Goal: Task Accomplishment & Management: Complete application form

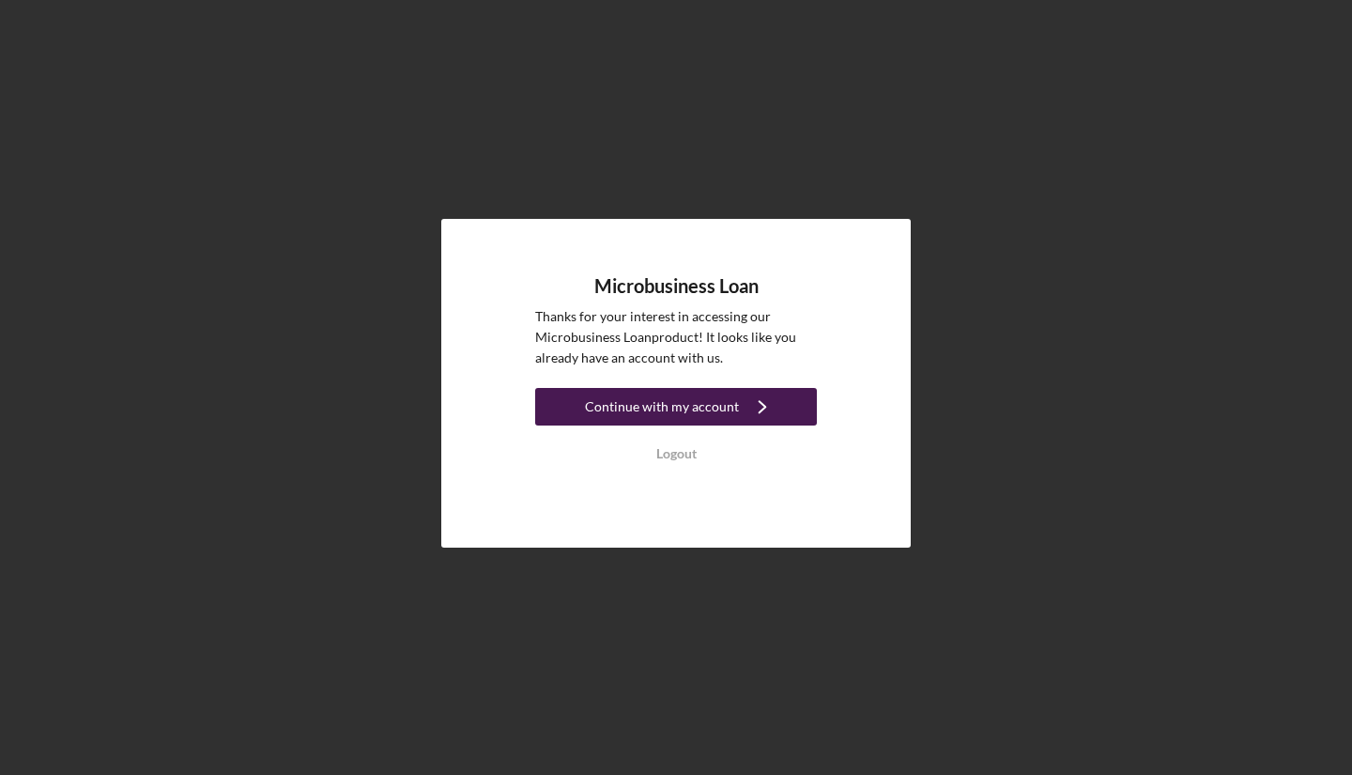
click at [688, 402] on div "Continue with my account" at bounding box center [662, 407] width 154 height 38
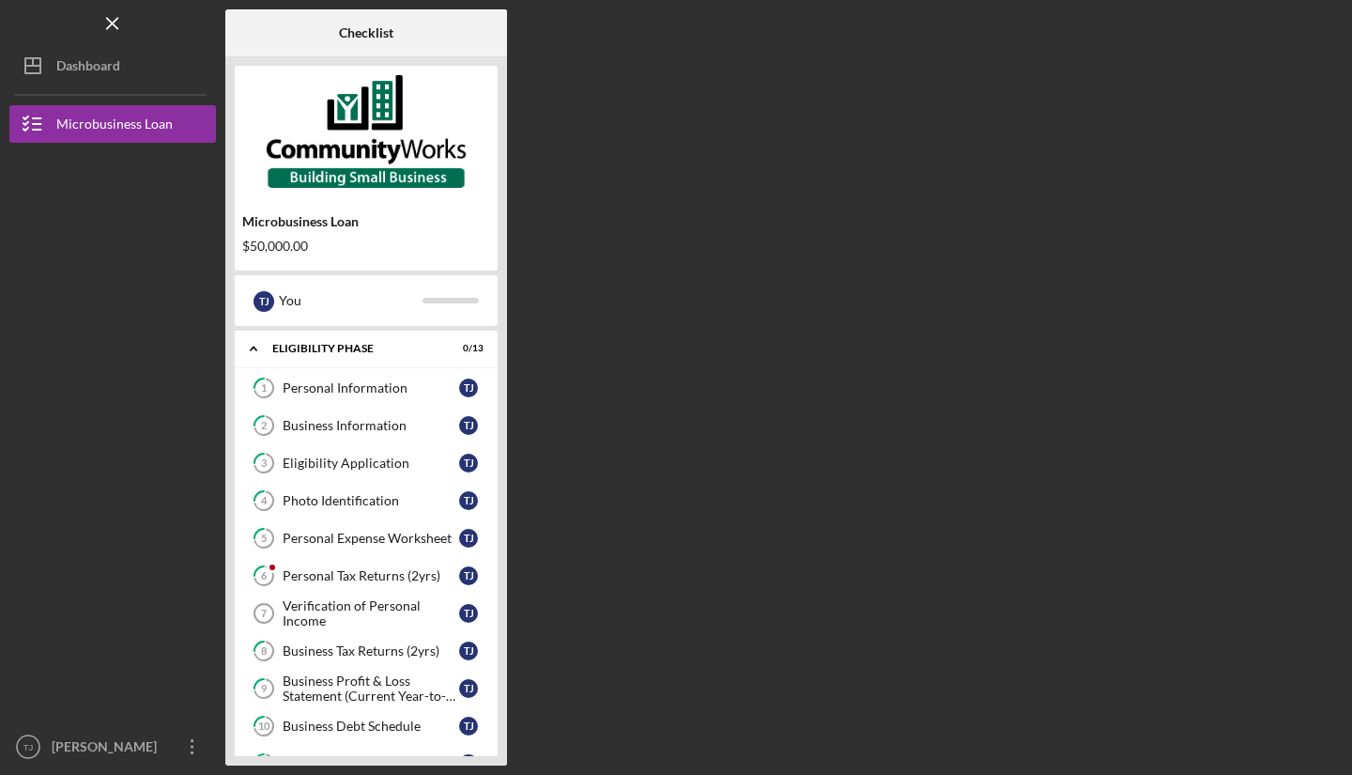
click at [852, 391] on div "Checklist Microbusiness Loan $50,000.00 T J You Icon/Expander Eligibility Phase…" at bounding box center [783, 387] width 1117 height 756
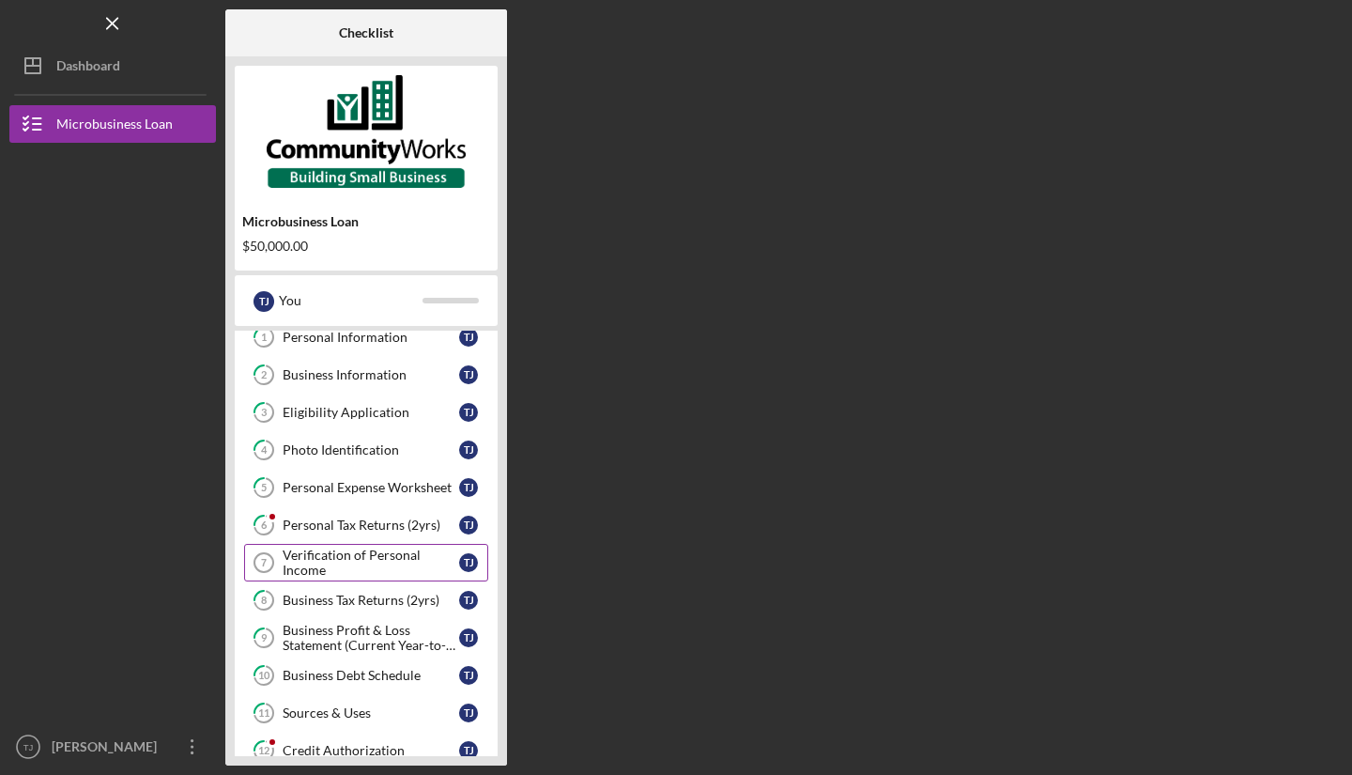
scroll to position [54, 0]
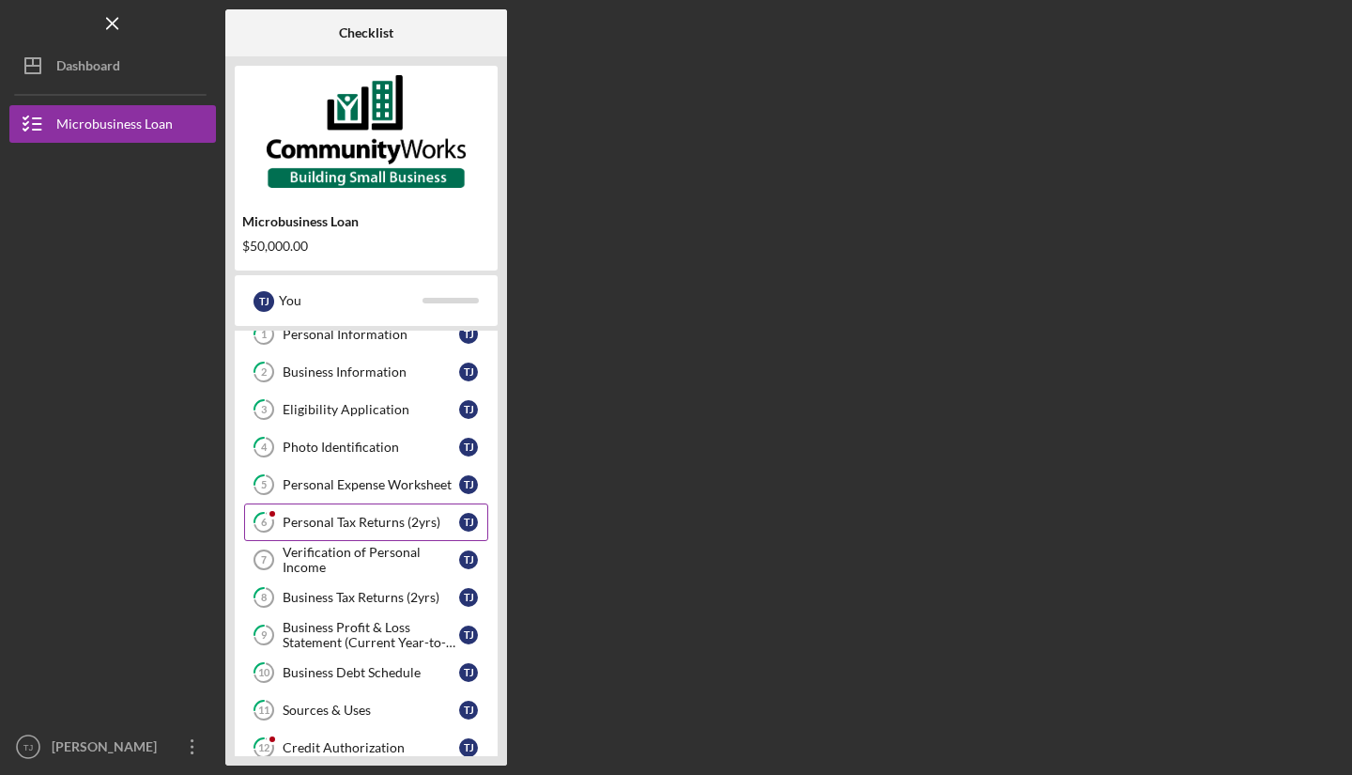
click at [401, 529] on div "Personal Tax Returns (2yrs)" at bounding box center [371, 521] width 177 height 15
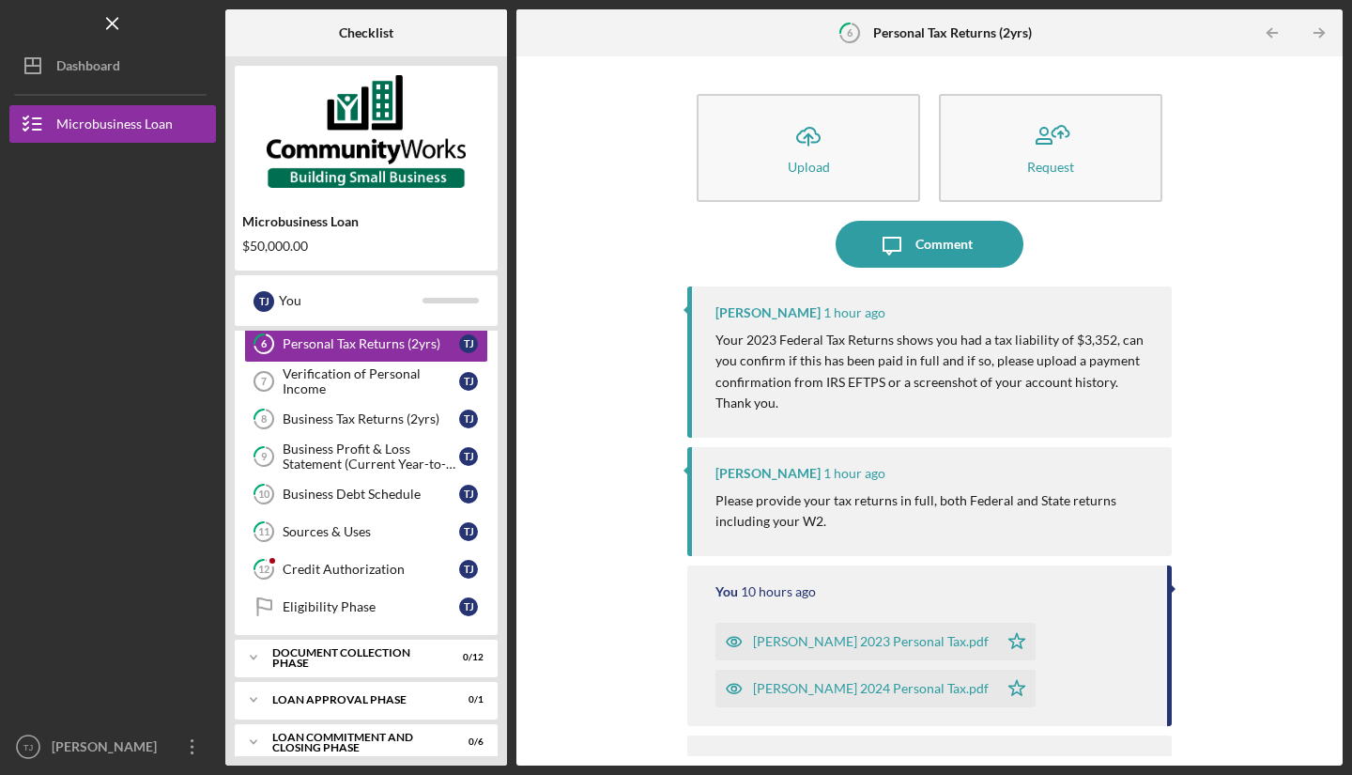
scroll to position [230, 0]
click at [383, 565] on div "Credit Authorization" at bounding box center [371, 570] width 177 height 15
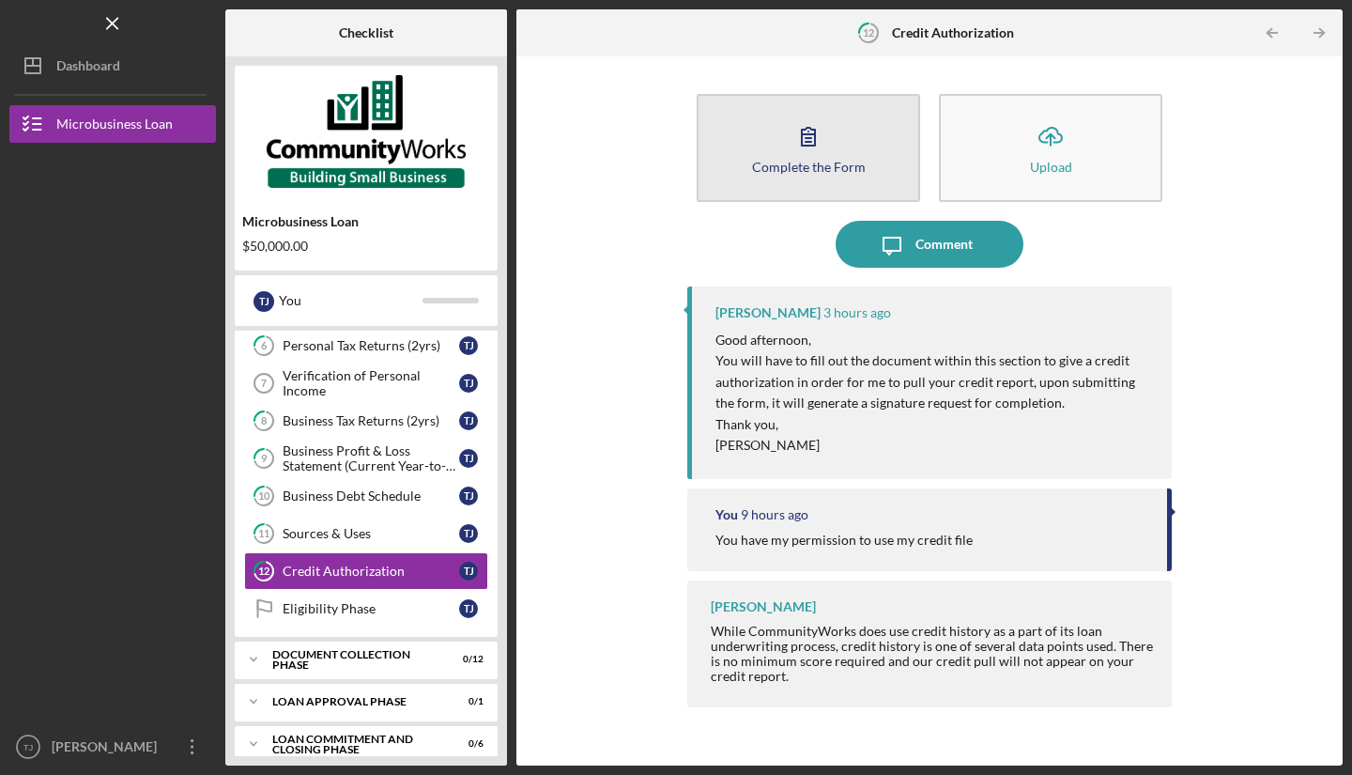
click at [776, 172] on div "Complete the Form" at bounding box center [809, 167] width 114 height 14
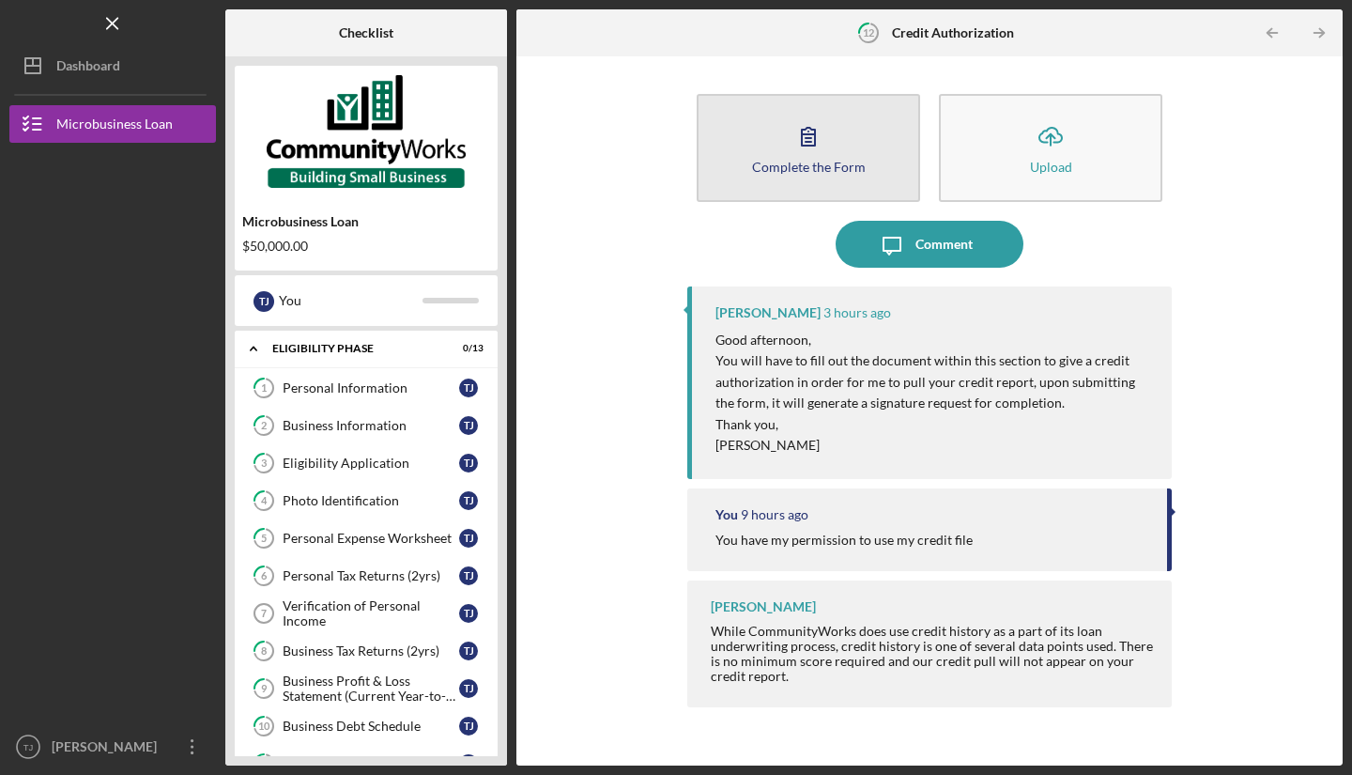
click at [823, 163] on div "Complete the Form" at bounding box center [809, 167] width 114 height 14
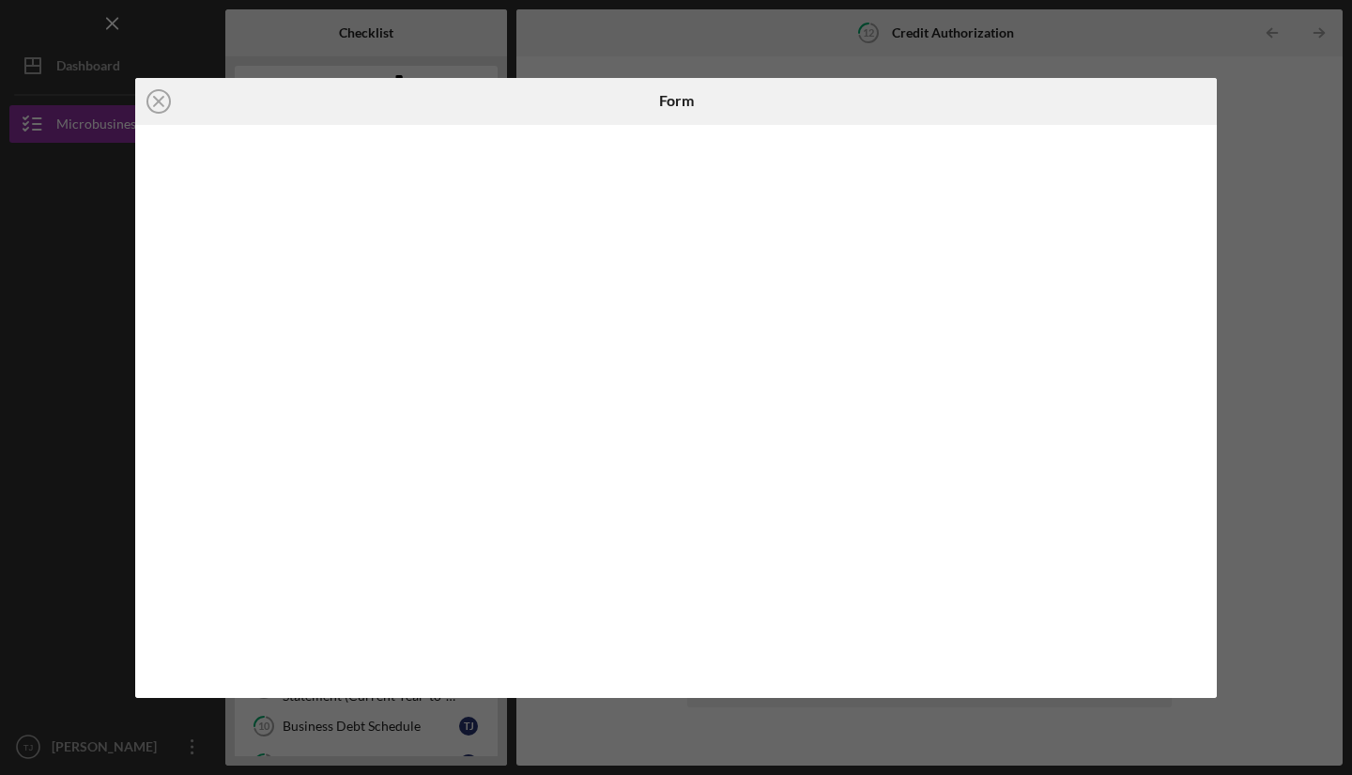
click at [1262, 268] on div "Icon/Close Form" at bounding box center [676, 387] width 1352 height 775
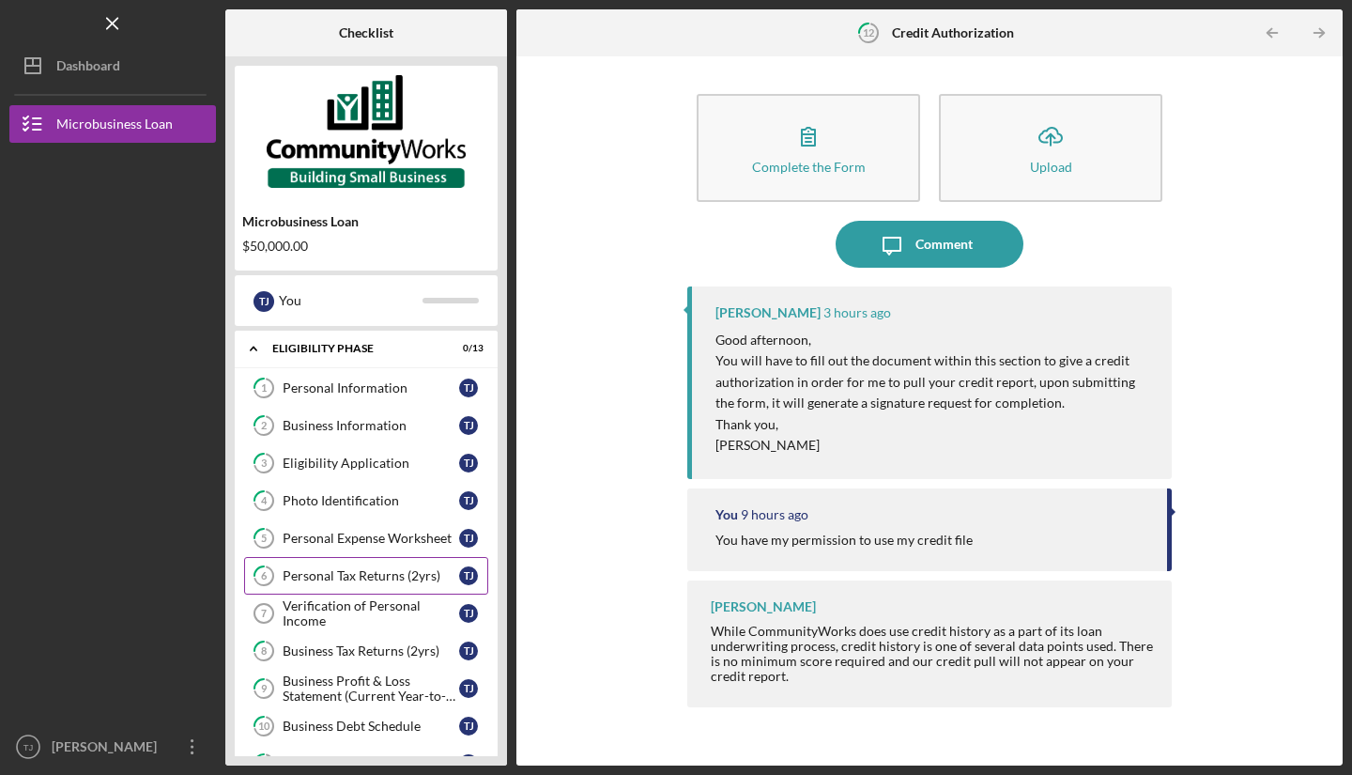
click at [435, 574] on div "Personal Tax Returns (2yrs)" at bounding box center [371, 575] width 177 height 15
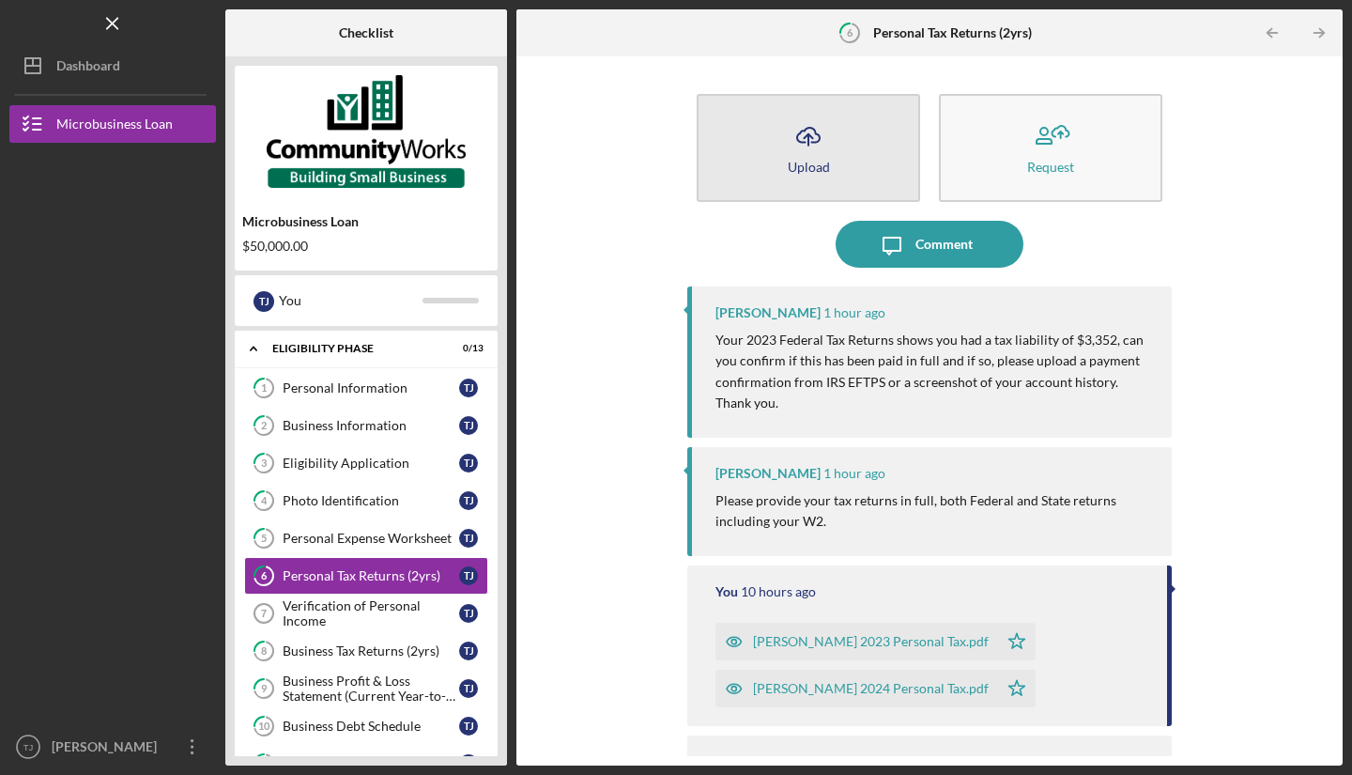
click at [839, 166] on button "Icon/Upload Upload" at bounding box center [808, 148] width 223 height 108
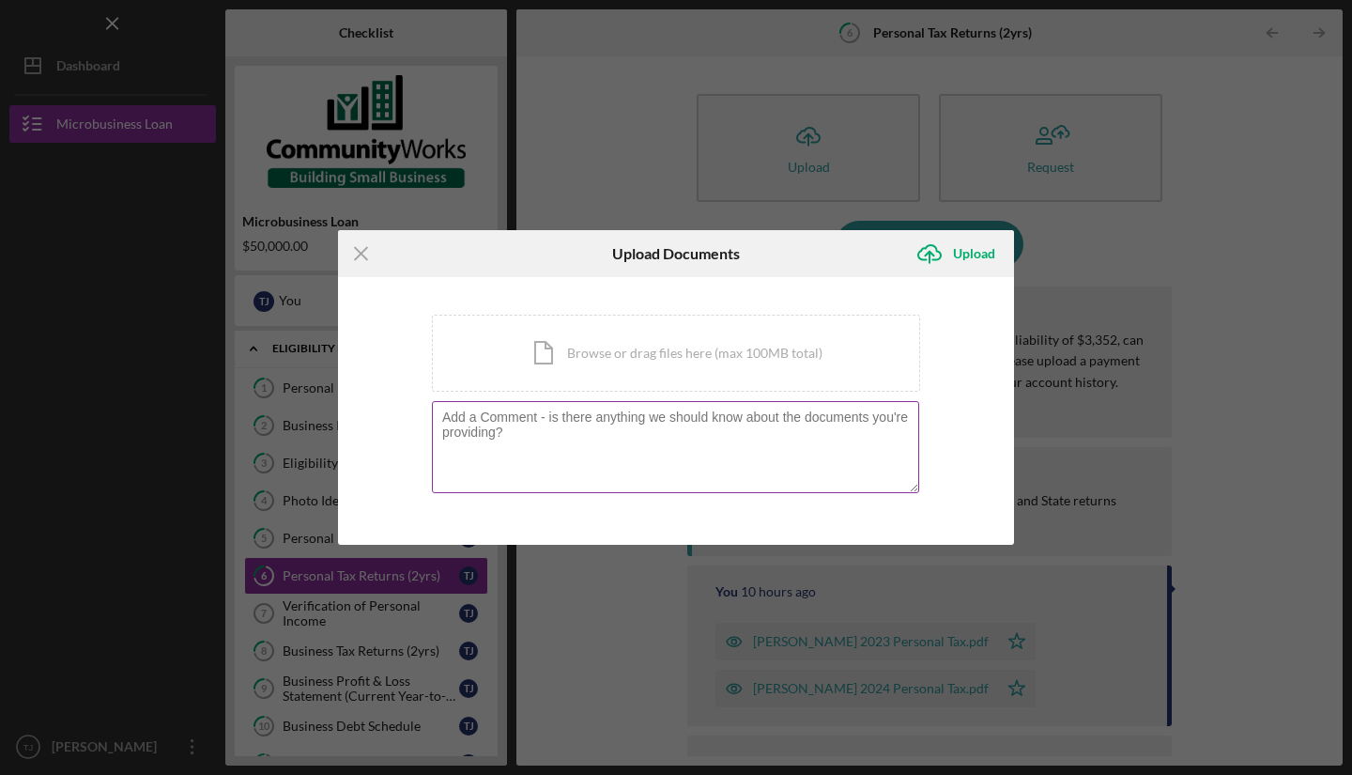
click at [759, 421] on textarea at bounding box center [675, 447] width 487 height 92
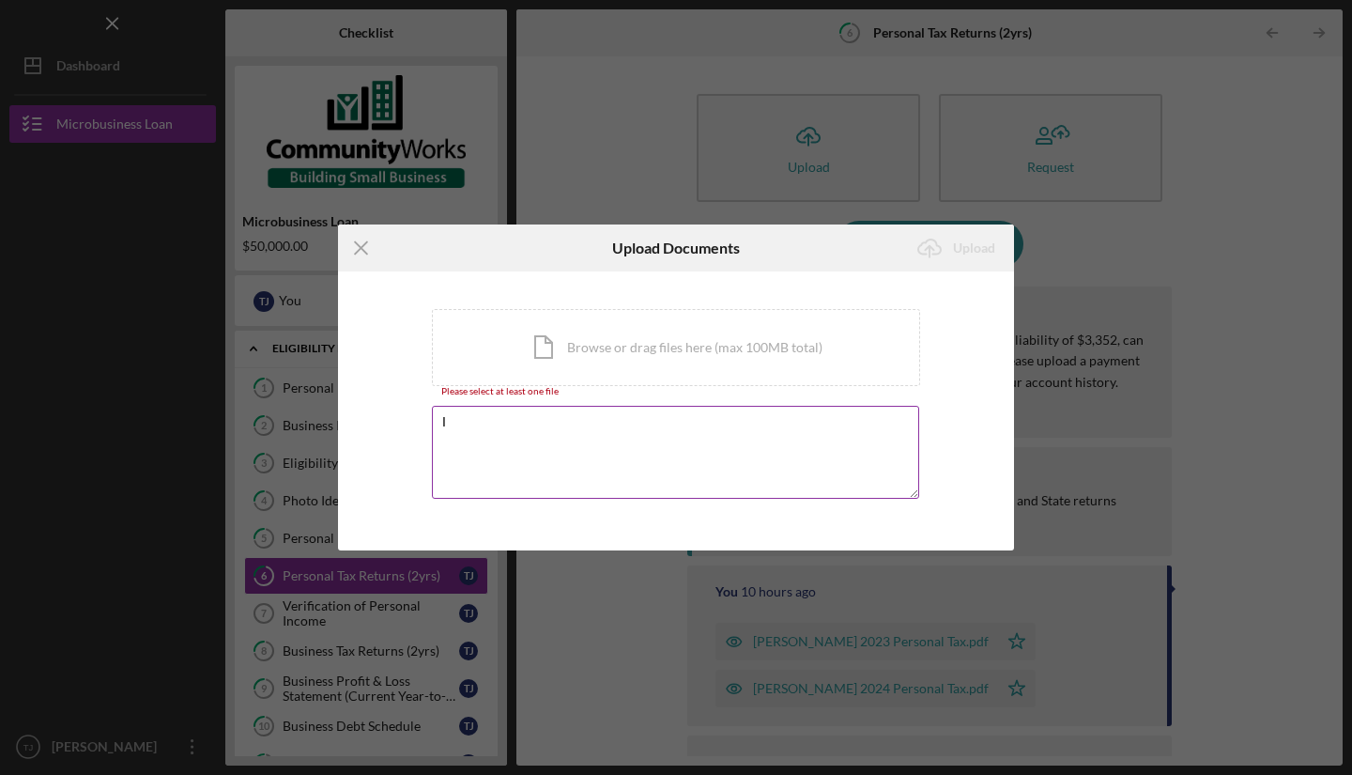
type textarea "I"
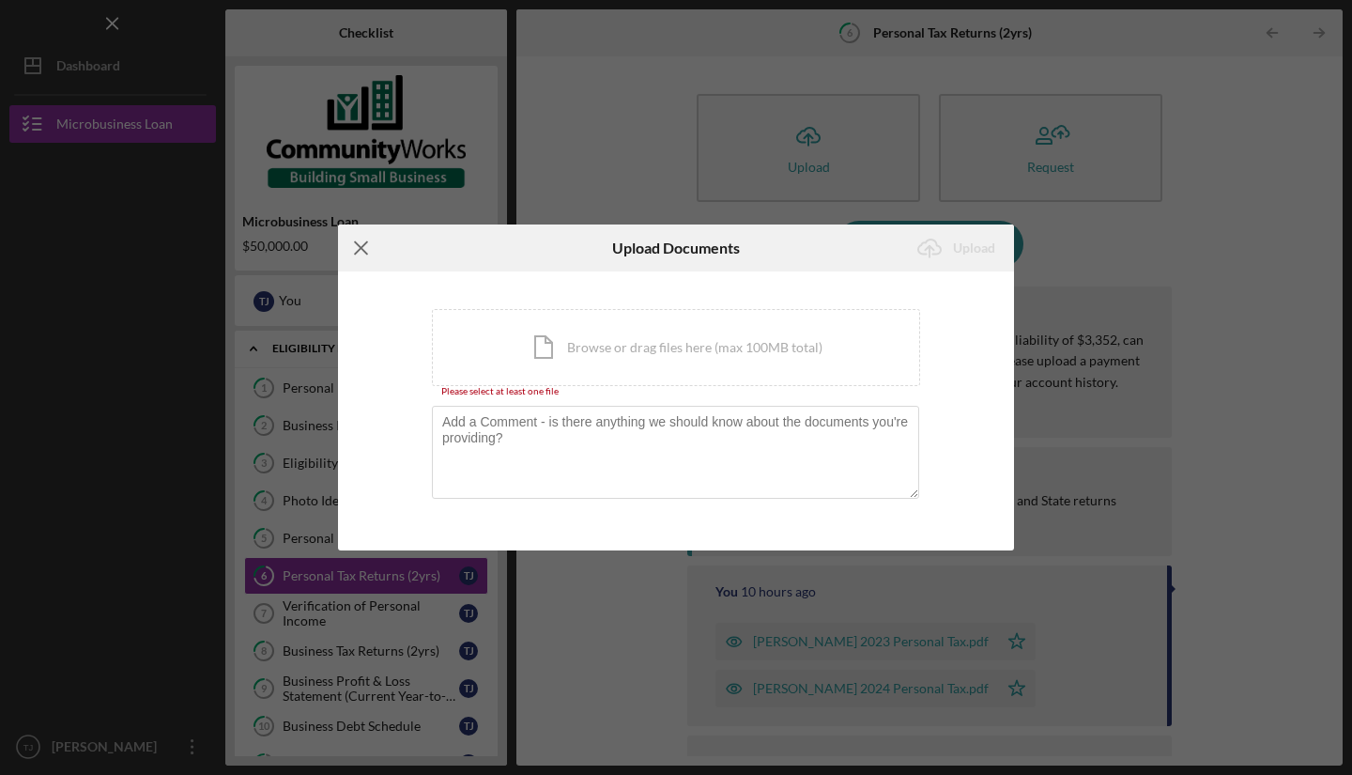
click at [357, 259] on icon "Icon/Menu Close" at bounding box center [361, 247] width 47 height 47
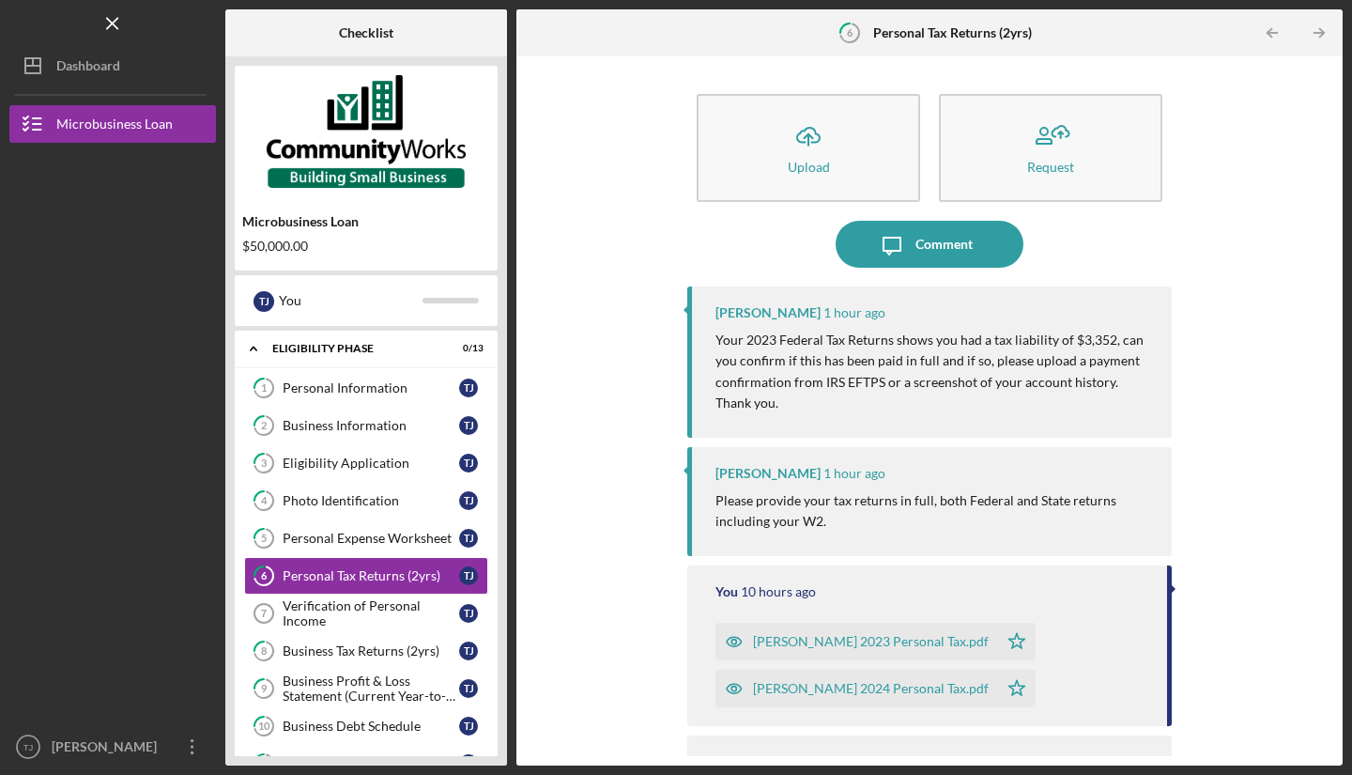
click at [916, 695] on div "[PERSON_NAME] 2024 Personal Tax.pdf" at bounding box center [871, 688] width 236 height 15
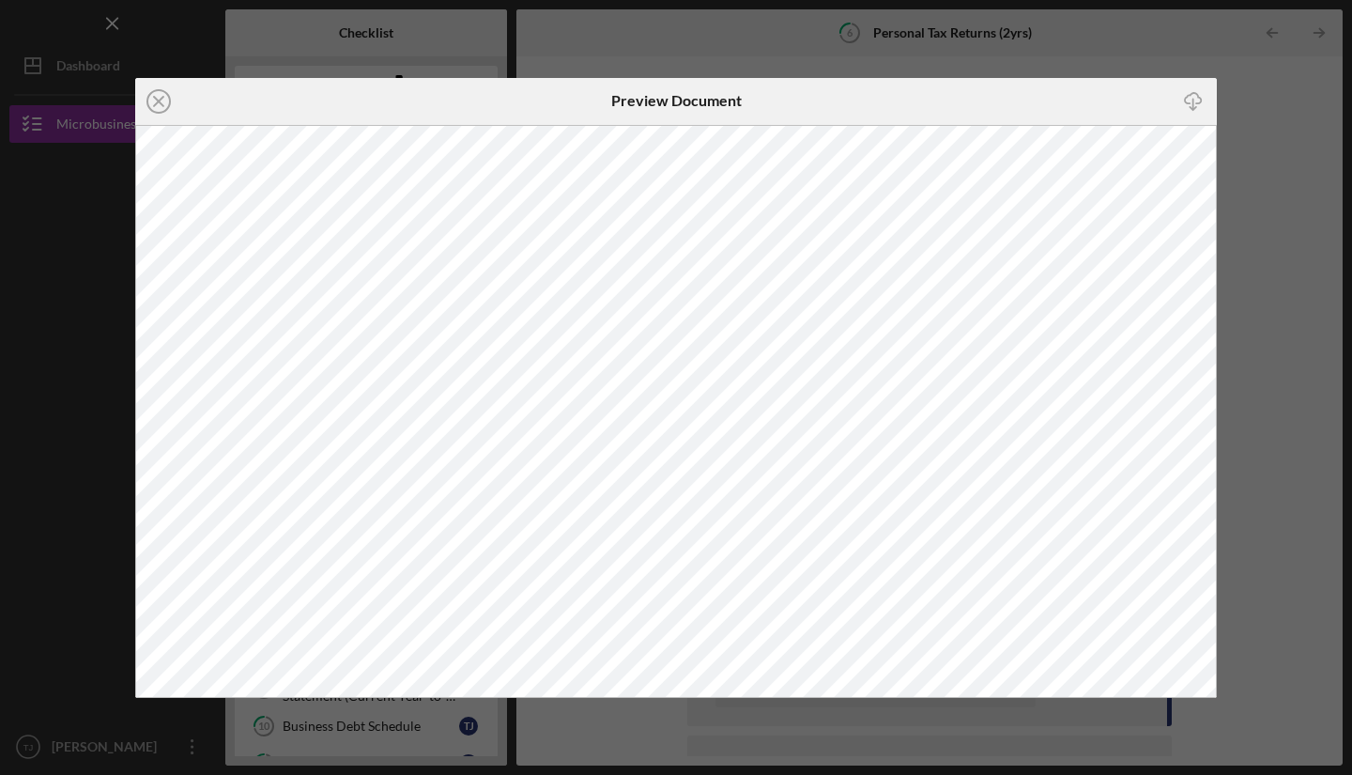
click at [1286, 325] on div "Icon/Close Preview Document Icon/Download" at bounding box center [676, 387] width 1352 height 775
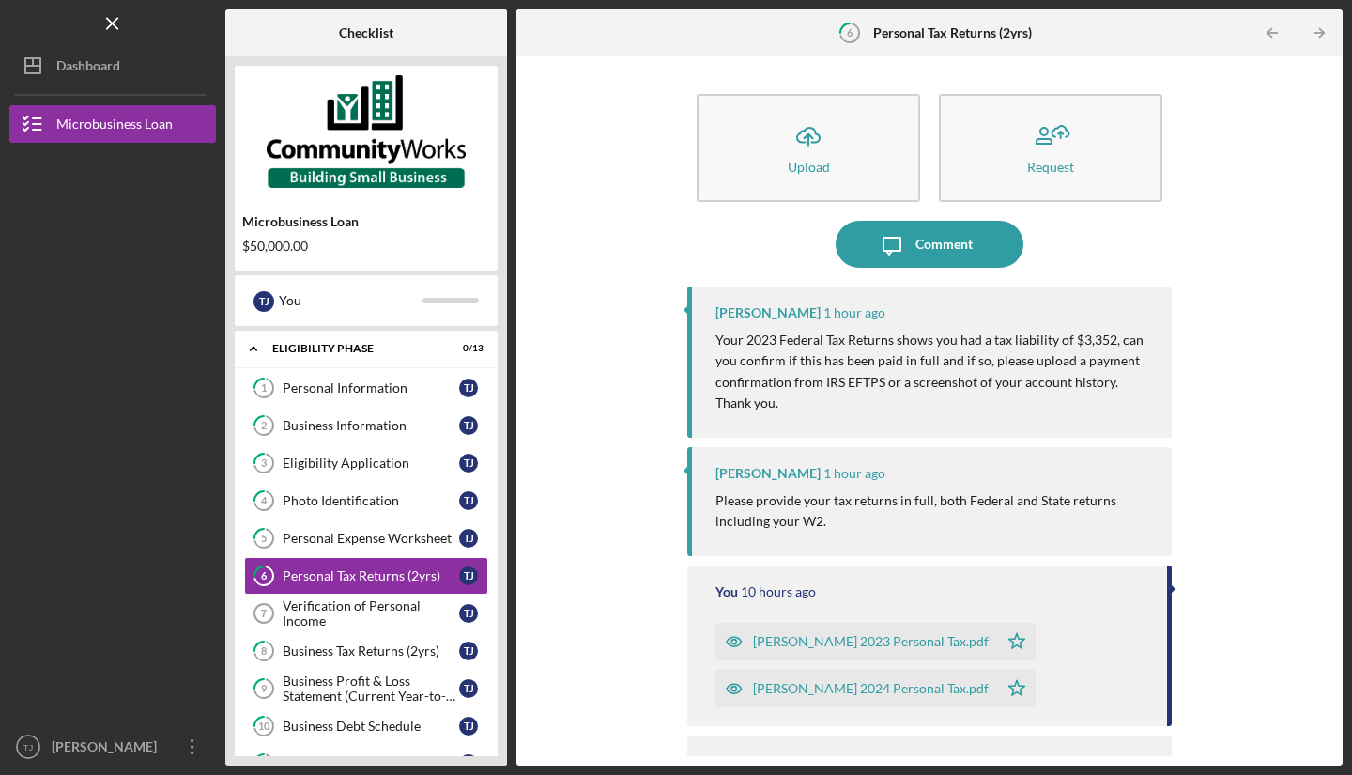
click at [897, 641] on div "[PERSON_NAME] 2023 Personal Tax.pdf" at bounding box center [871, 641] width 236 height 15
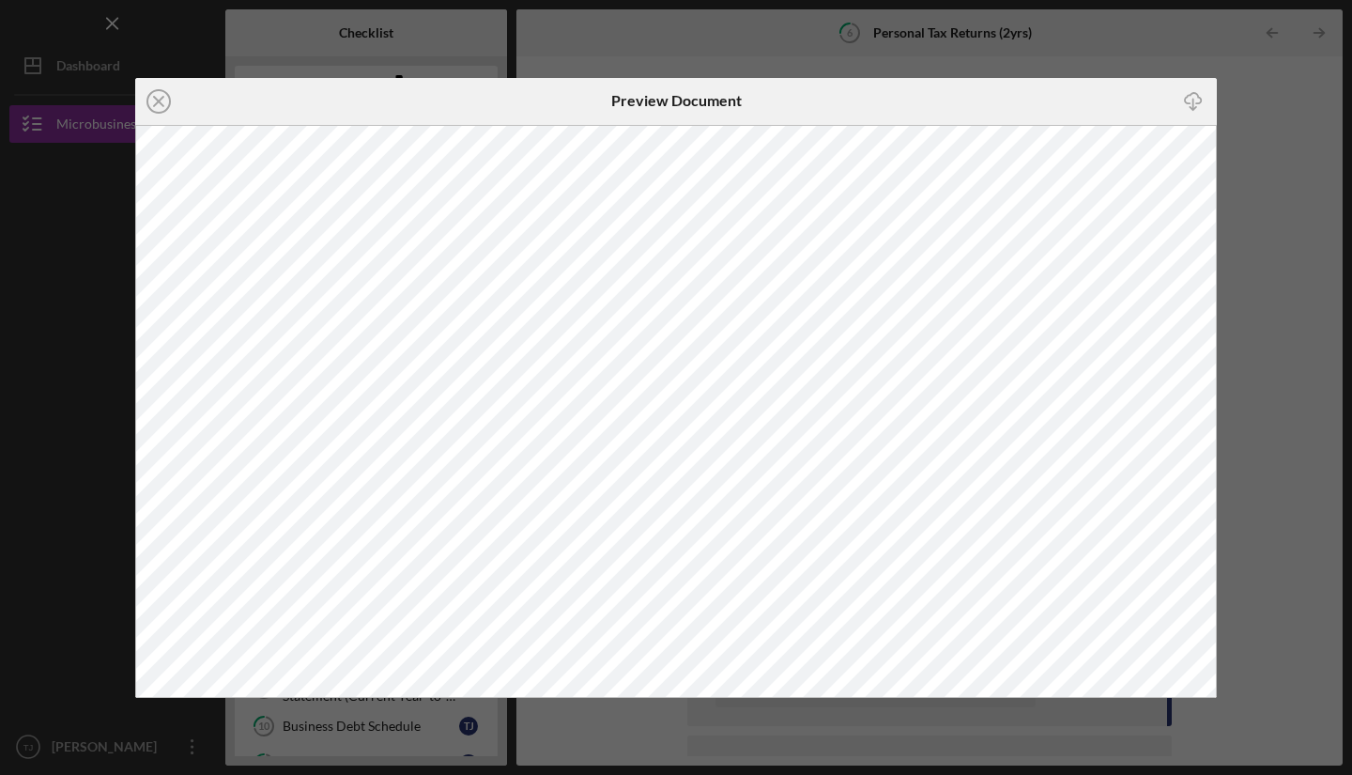
click at [1262, 268] on div "Icon/Close Preview Document Icon/Download" at bounding box center [676, 387] width 1352 height 775
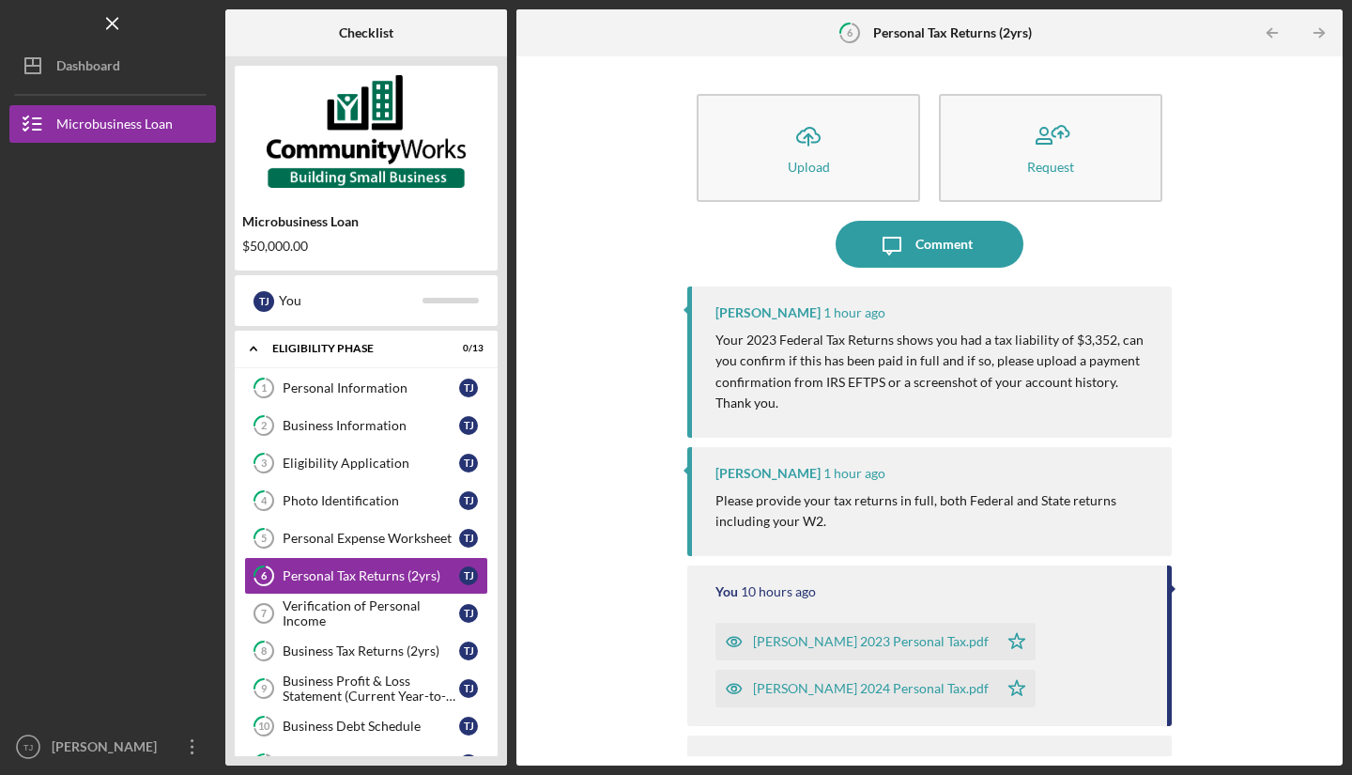
click at [885, 681] on div "[PERSON_NAME] 2024 Personal Tax.pdf" at bounding box center [871, 688] width 236 height 15
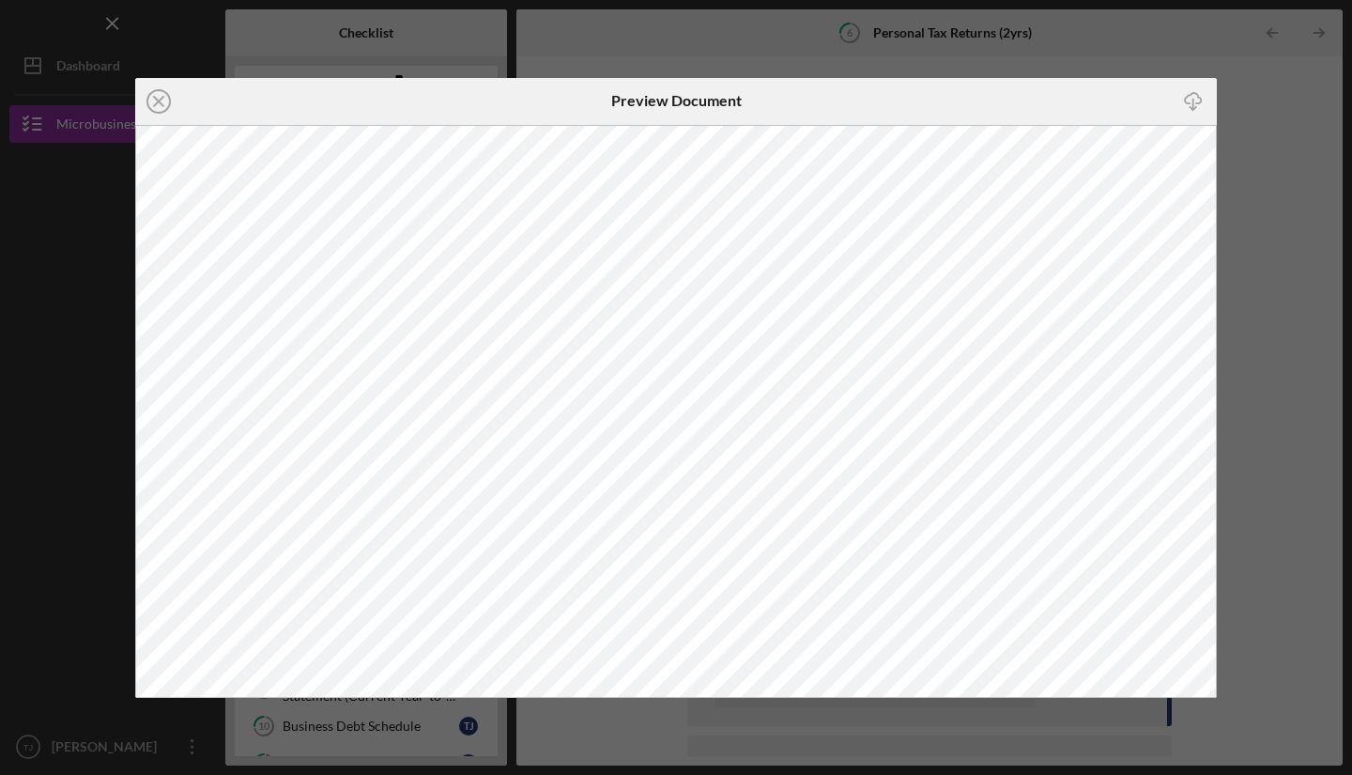
click at [1280, 298] on div "Icon/Close Preview Document Icon/Download" at bounding box center [676, 387] width 1352 height 775
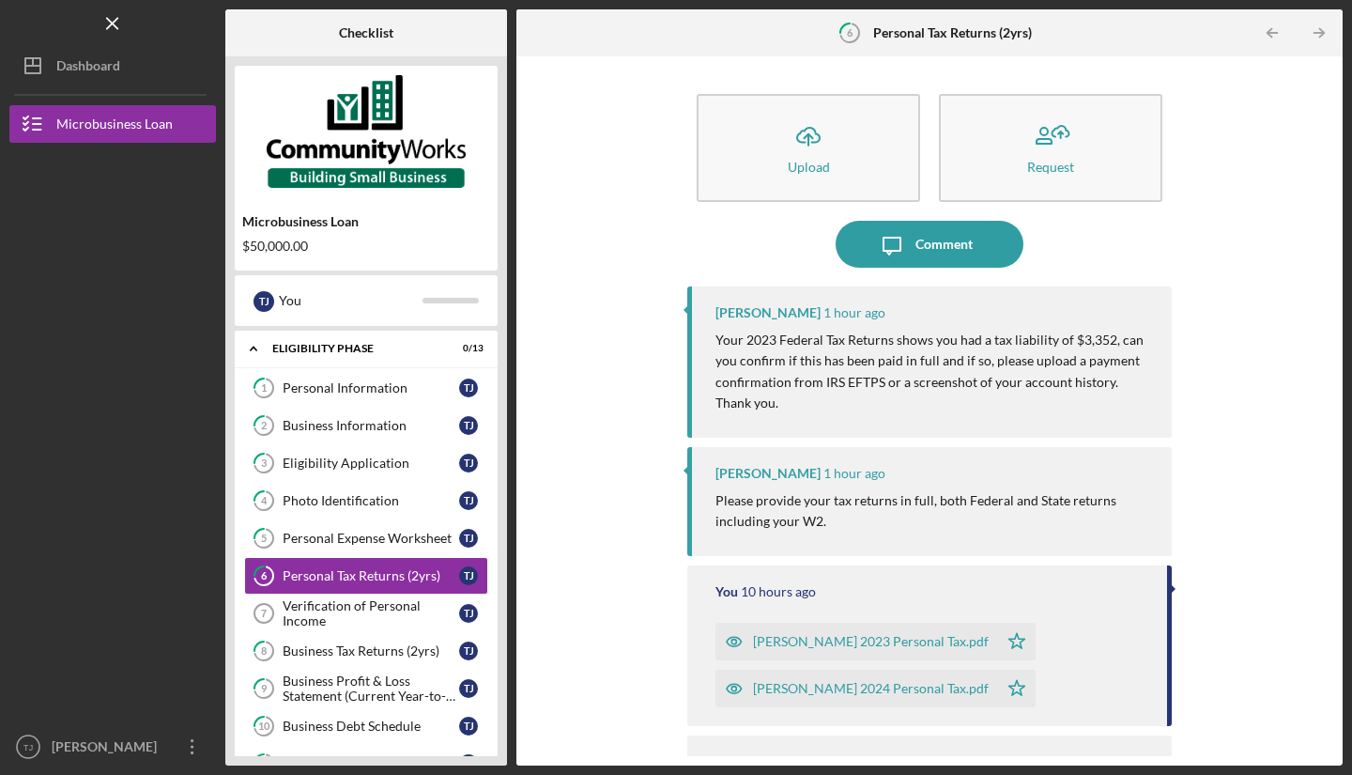
click at [883, 691] on div "[PERSON_NAME] 2024 Personal Tax.pdf" at bounding box center [871, 688] width 236 height 15
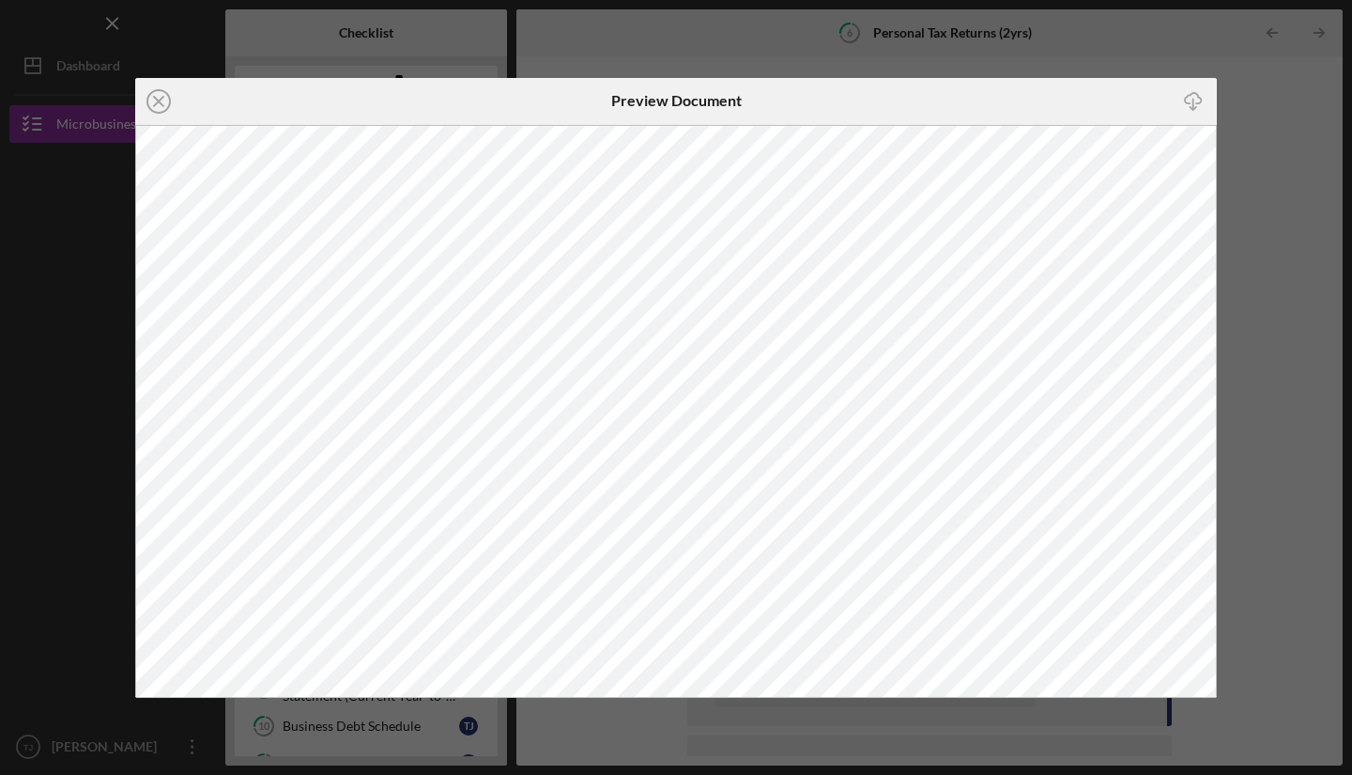
click at [1236, 361] on div "Icon/Close Preview Document Icon/Download" at bounding box center [676, 387] width 1352 height 775
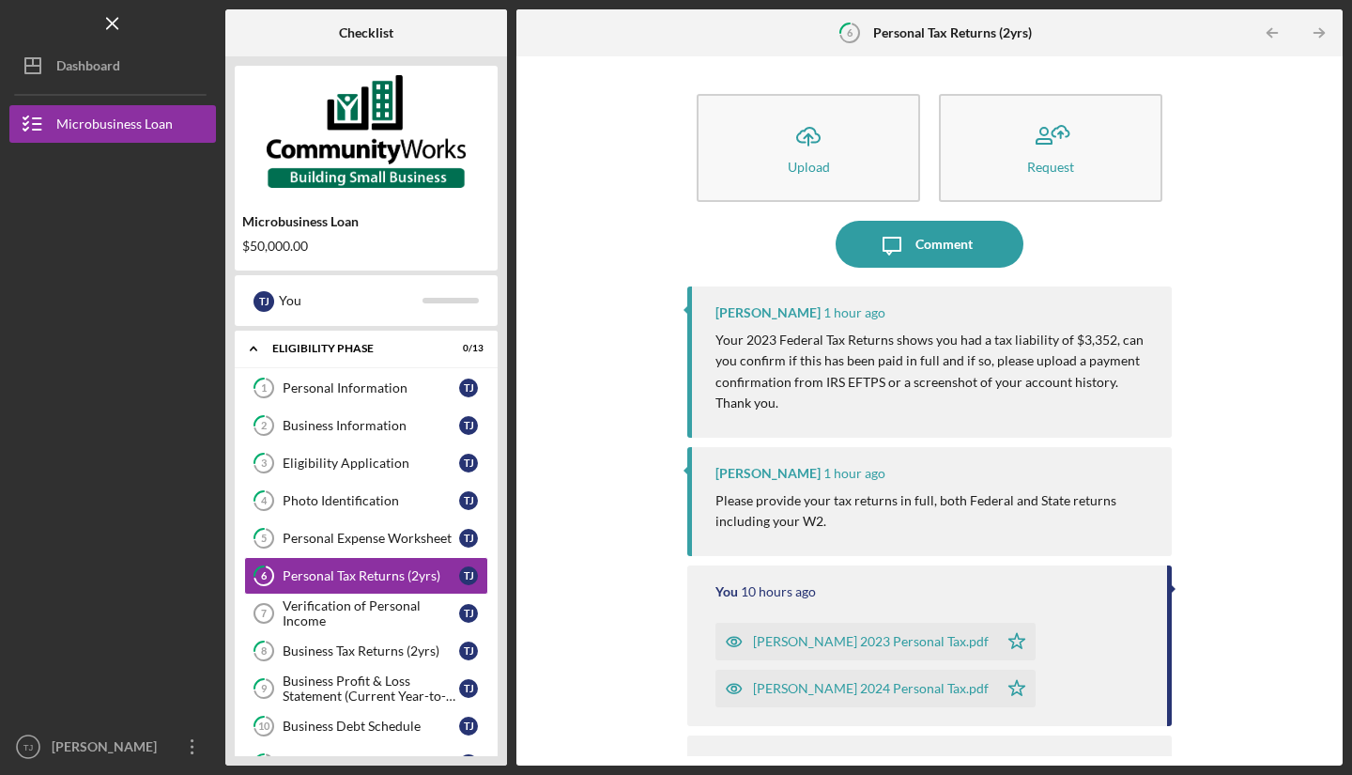
click at [922, 641] on div "[PERSON_NAME] 2023 Personal Tax.pdf" at bounding box center [871, 641] width 236 height 15
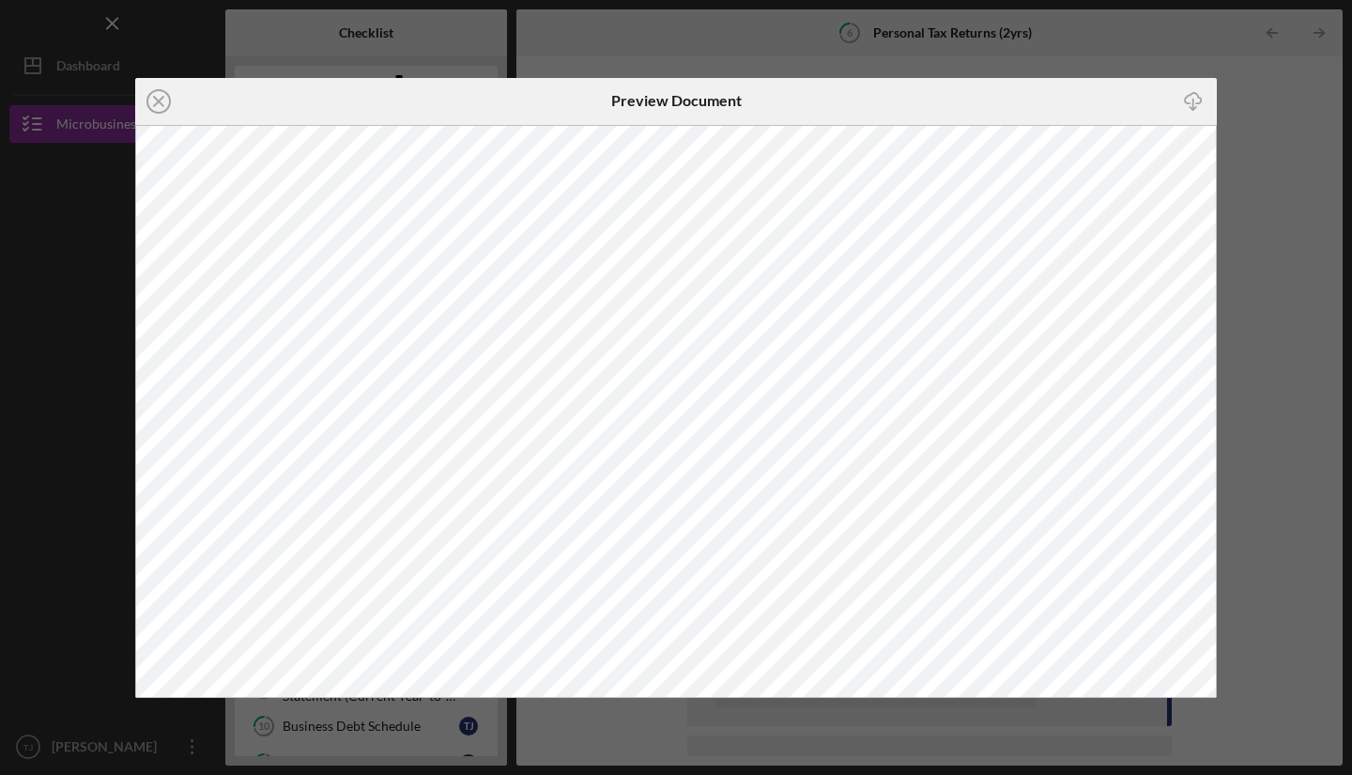
click at [1278, 358] on div "Icon/Close Preview Document Icon/Download" at bounding box center [676, 387] width 1352 height 775
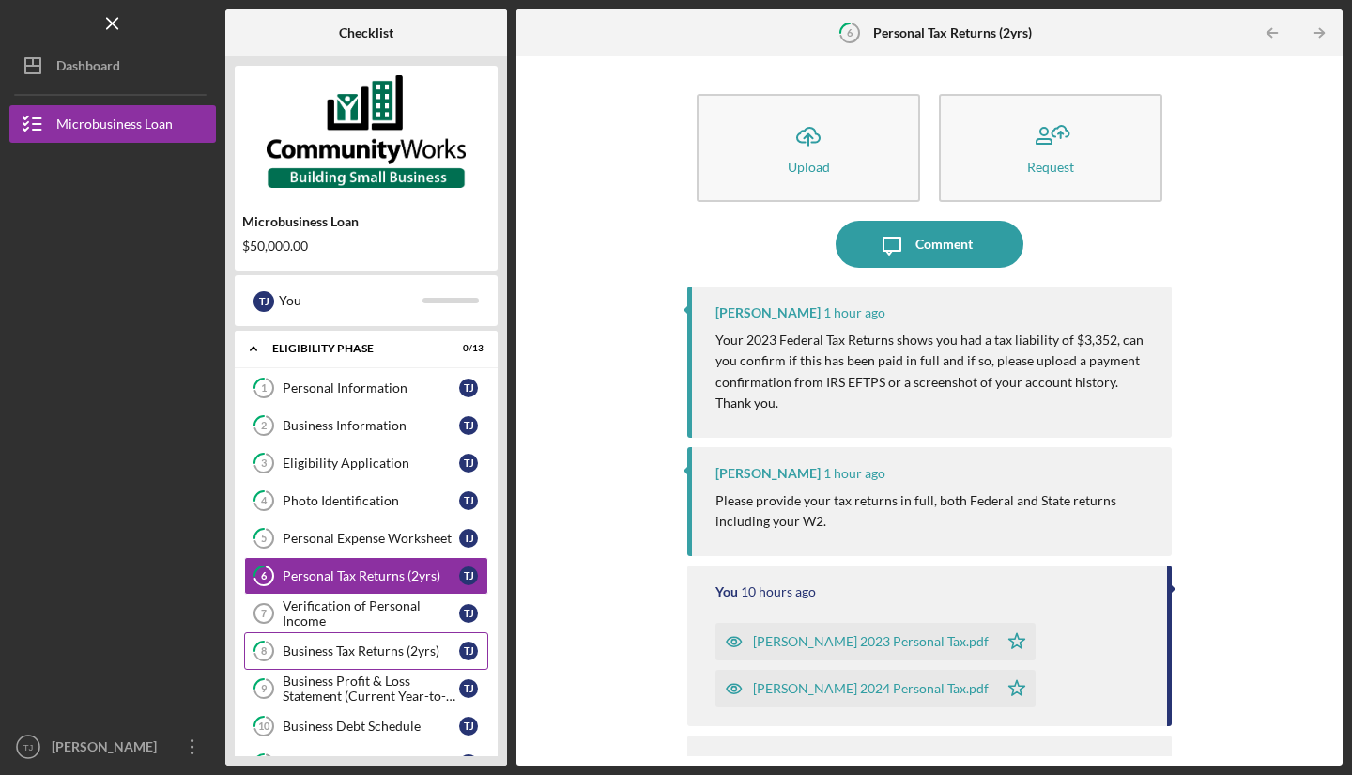
click at [421, 647] on div "Business Tax Returns (2yrs)" at bounding box center [371, 650] width 177 height 15
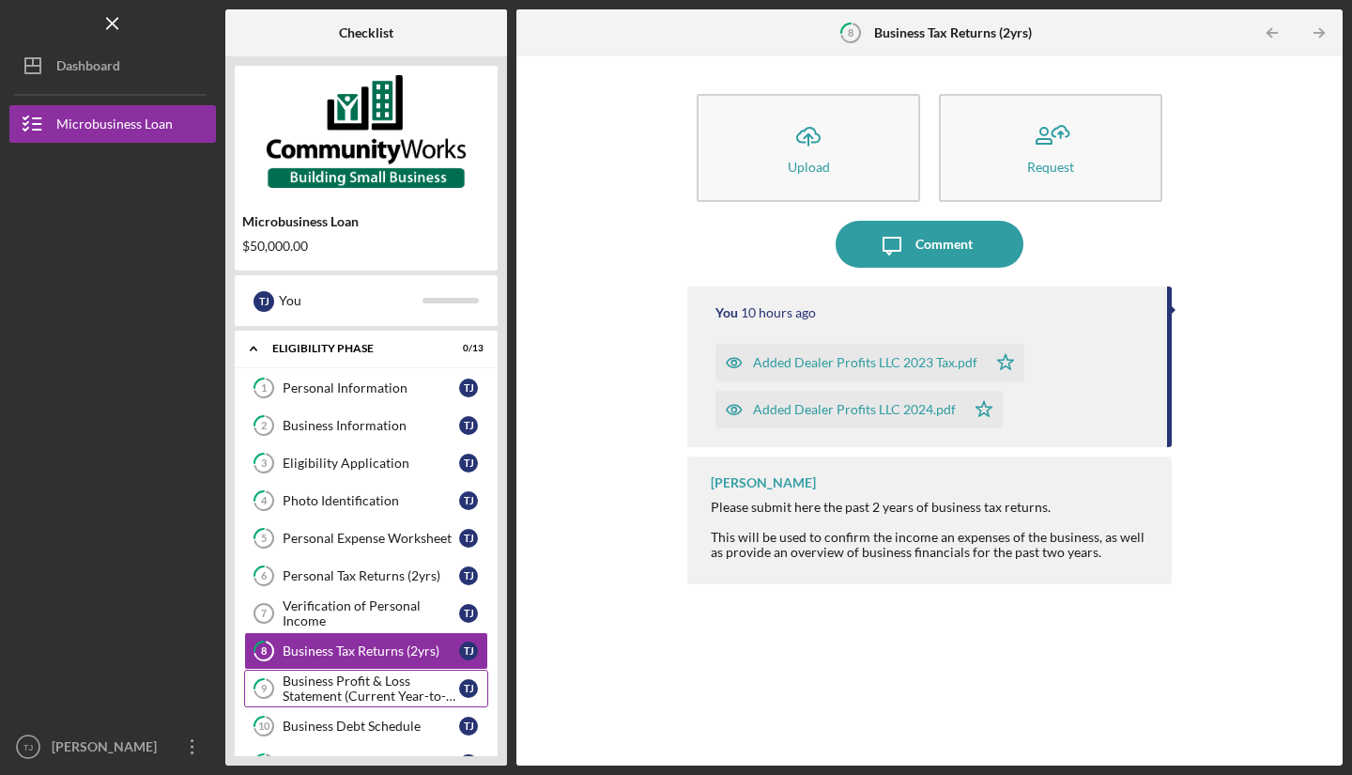
click at [400, 695] on div "Business Profit & Loss Statement (Current Year-to-Date)" at bounding box center [371, 688] width 177 height 30
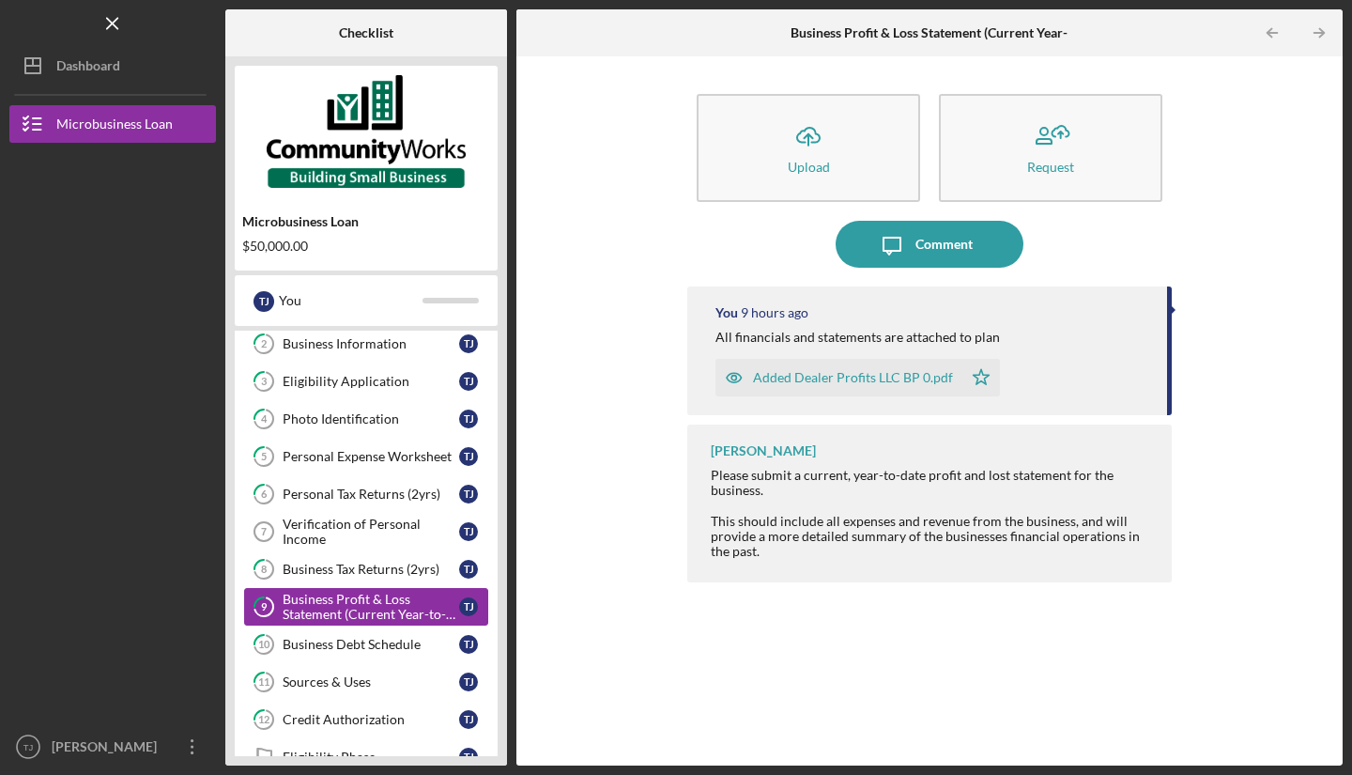
scroll to position [247, 0]
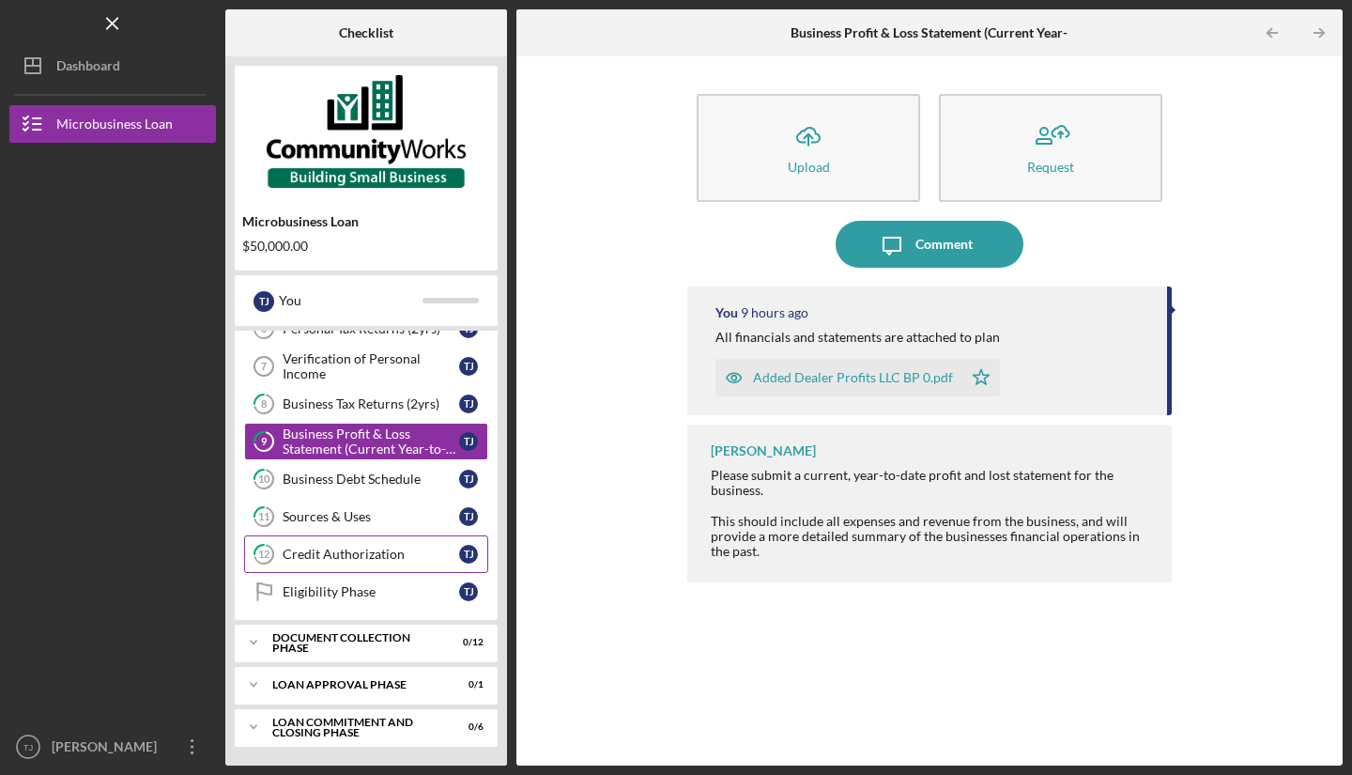
click at [375, 572] on link "12 Credit Authorization T J" at bounding box center [366, 554] width 244 height 38
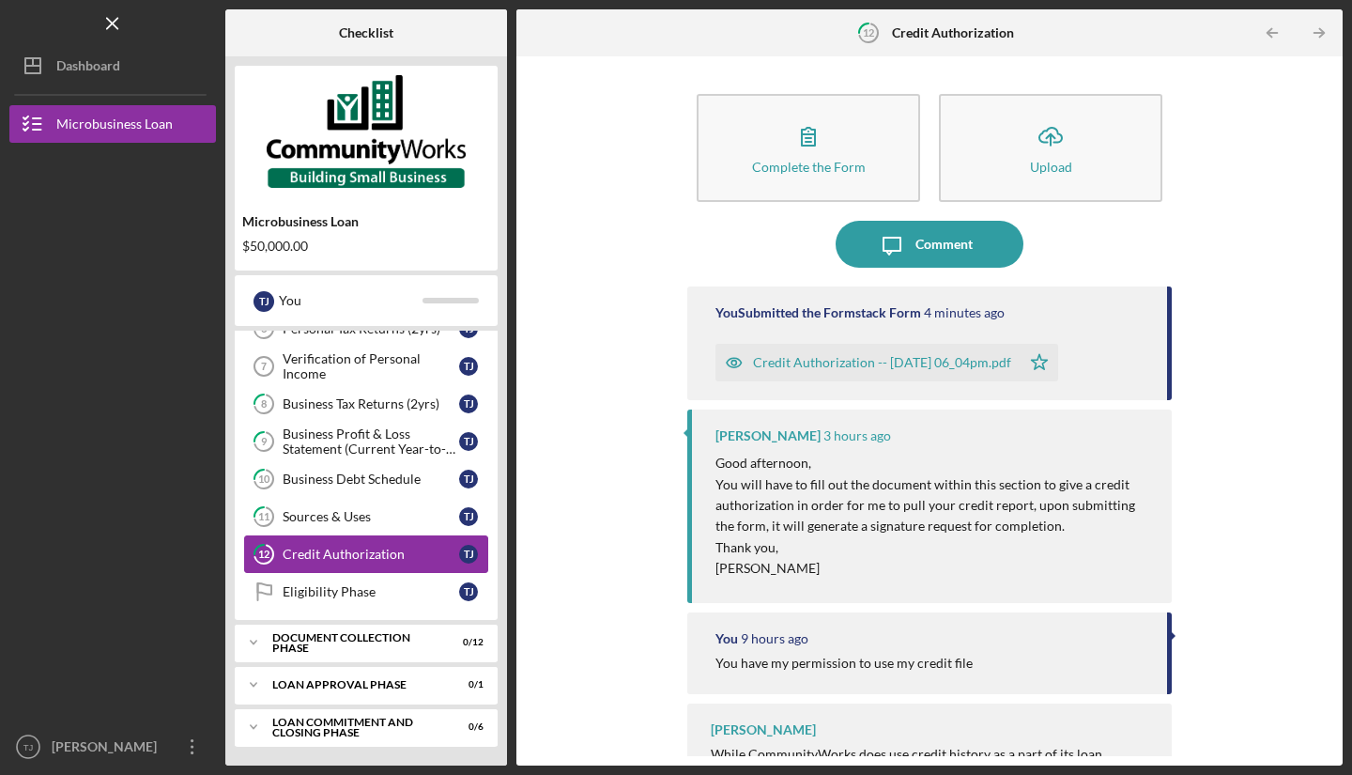
scroll to position [41, 0]
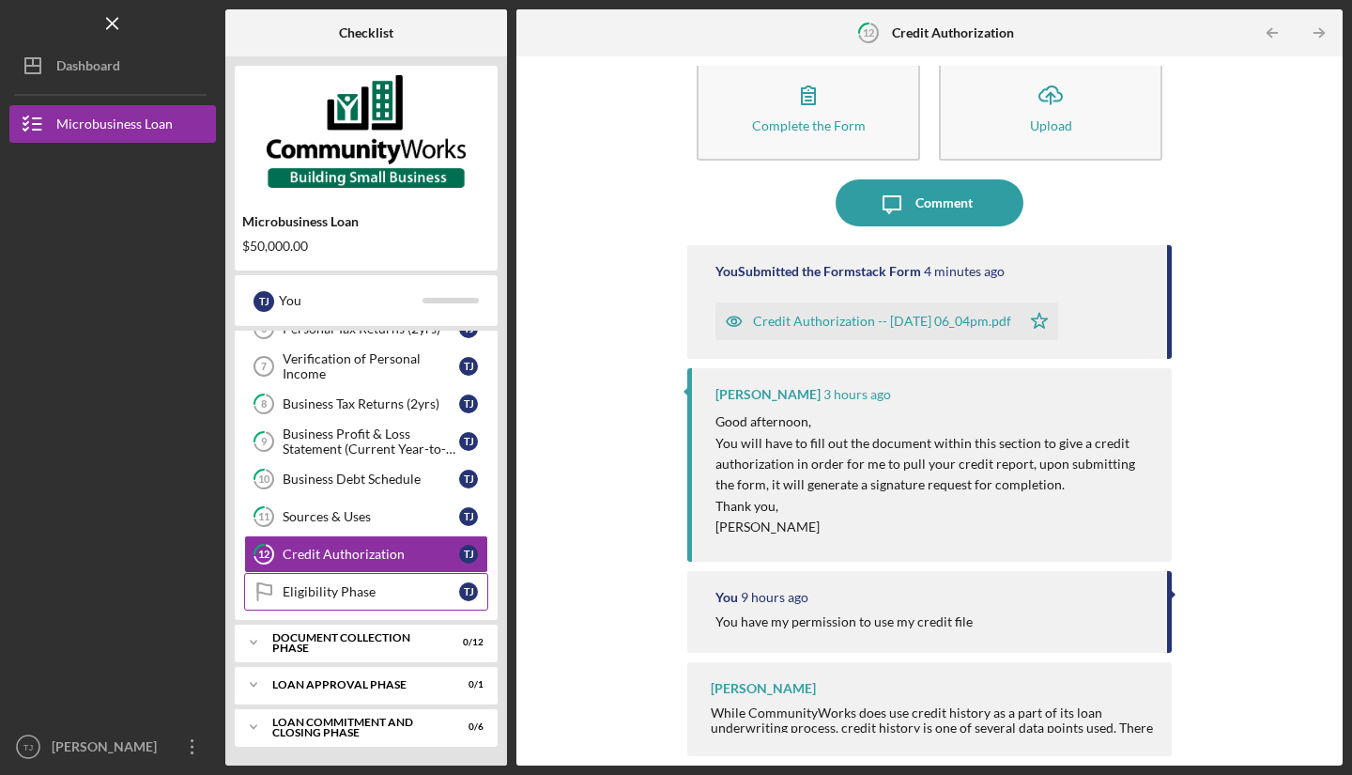
click at [427, 597] on div "Eligibility Phase" at bounding box center [371, 591] width 177 height 15
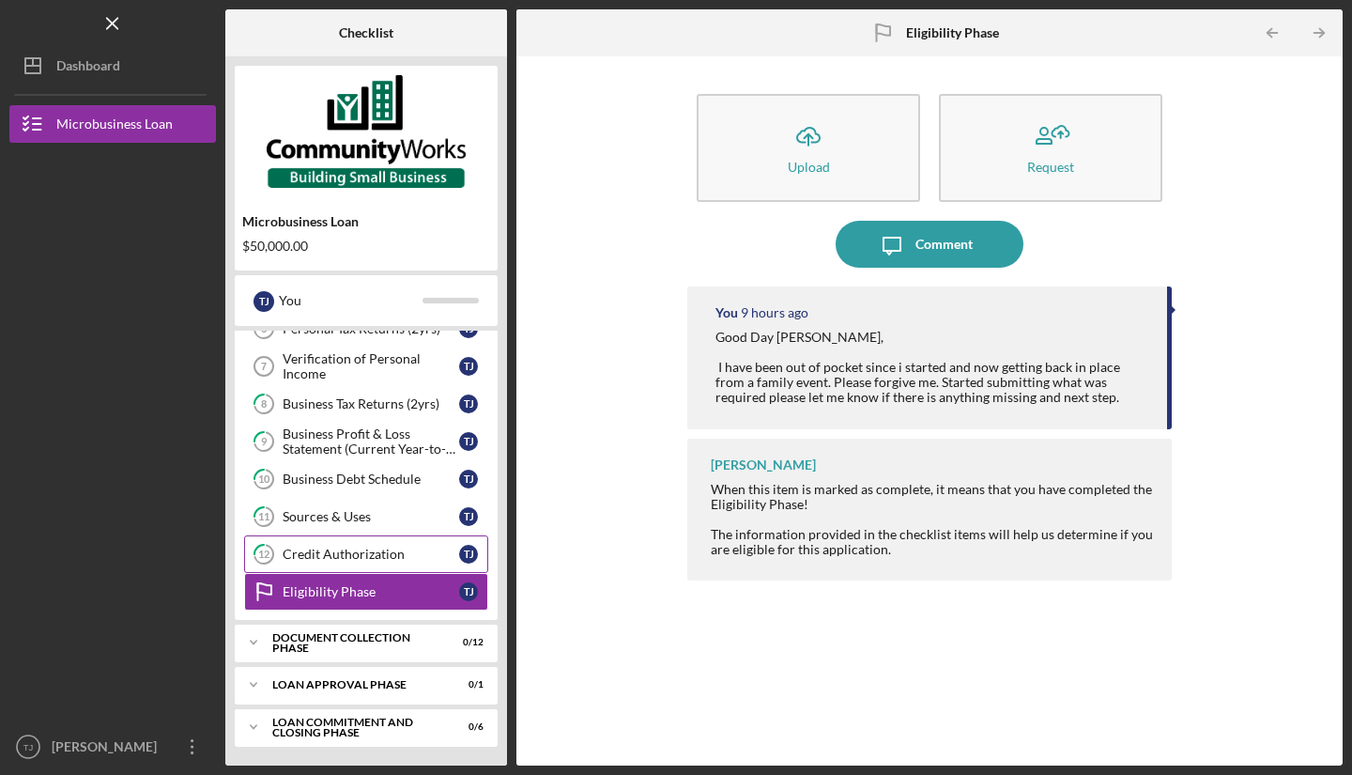
click at [394, 566] on link "12 Credit Authorization T J" at bounding box center [366, 554] width 244 height 38
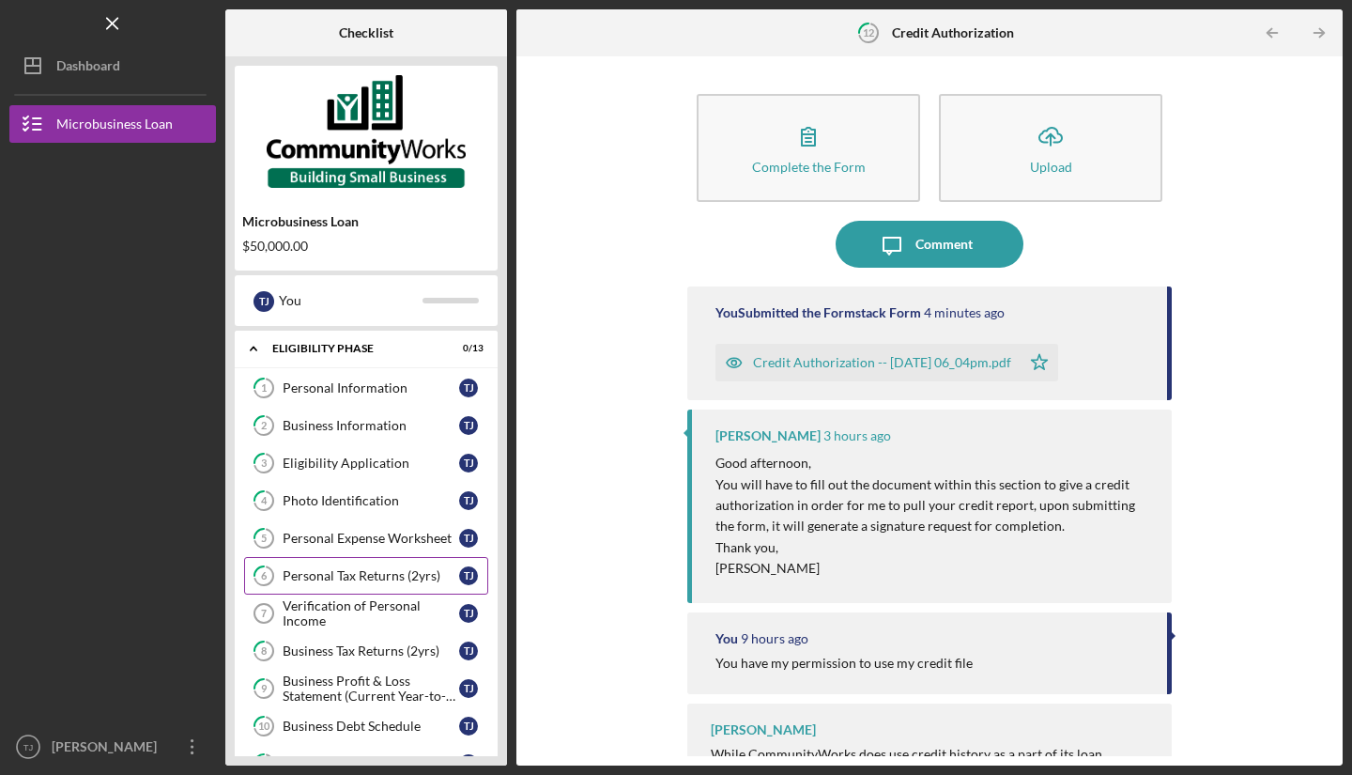
click at [391, 576] on div "Personal Tax Returns (2yrs)" at bounding box center [371, 575] width 177 height 15
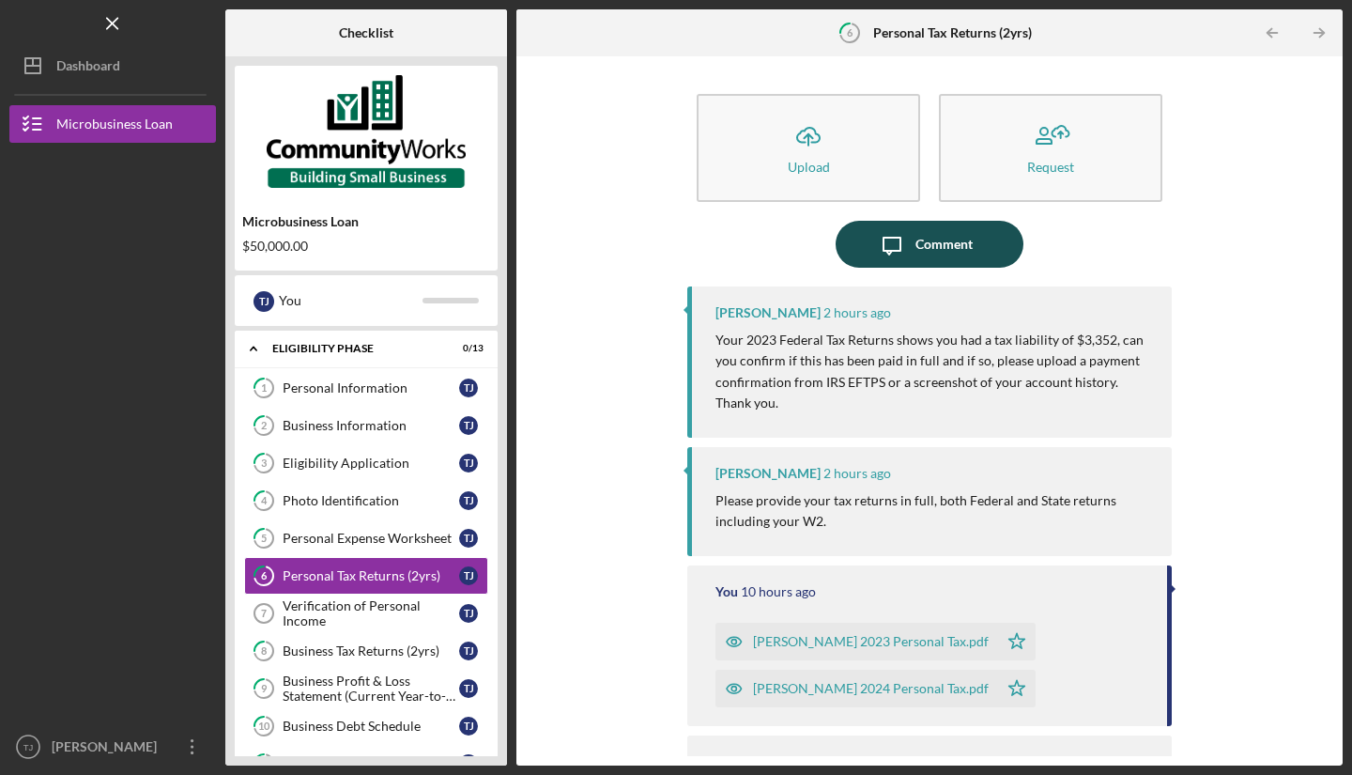
click at [955, 239] on div "Comment" at bounding box center [943, 244] width 57 height 47
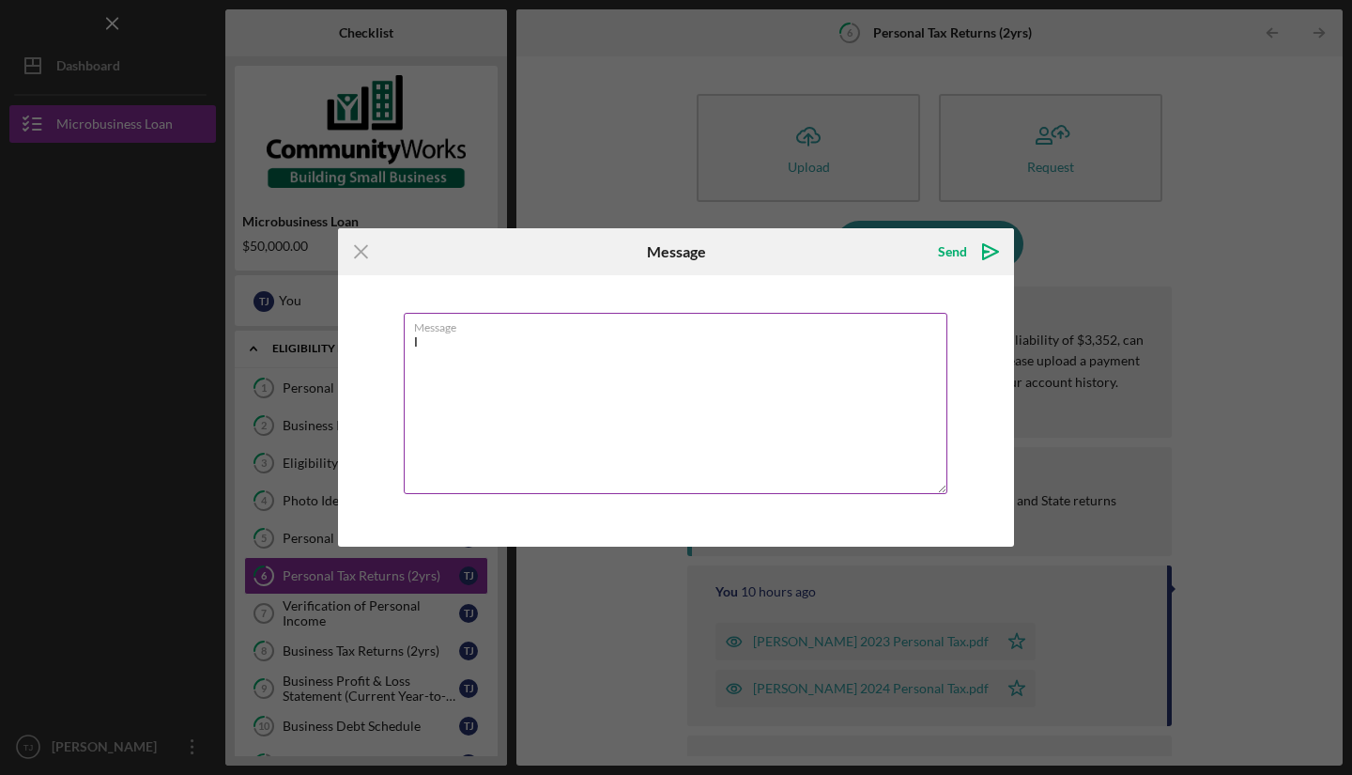
type textarea "I"
type textarea "To be honest [PERSON_NAME], i have t"
click at [590, 625] on div "Icon/Menu Close Message Send Icon/icon-invite-send Message To be honest [PERSON…" at bounding box center [676, 387] width 1352 height 775
click at [375, 269] on icon "Icon/Menu Close" at bounding box center [361, 251] width 47 height 47
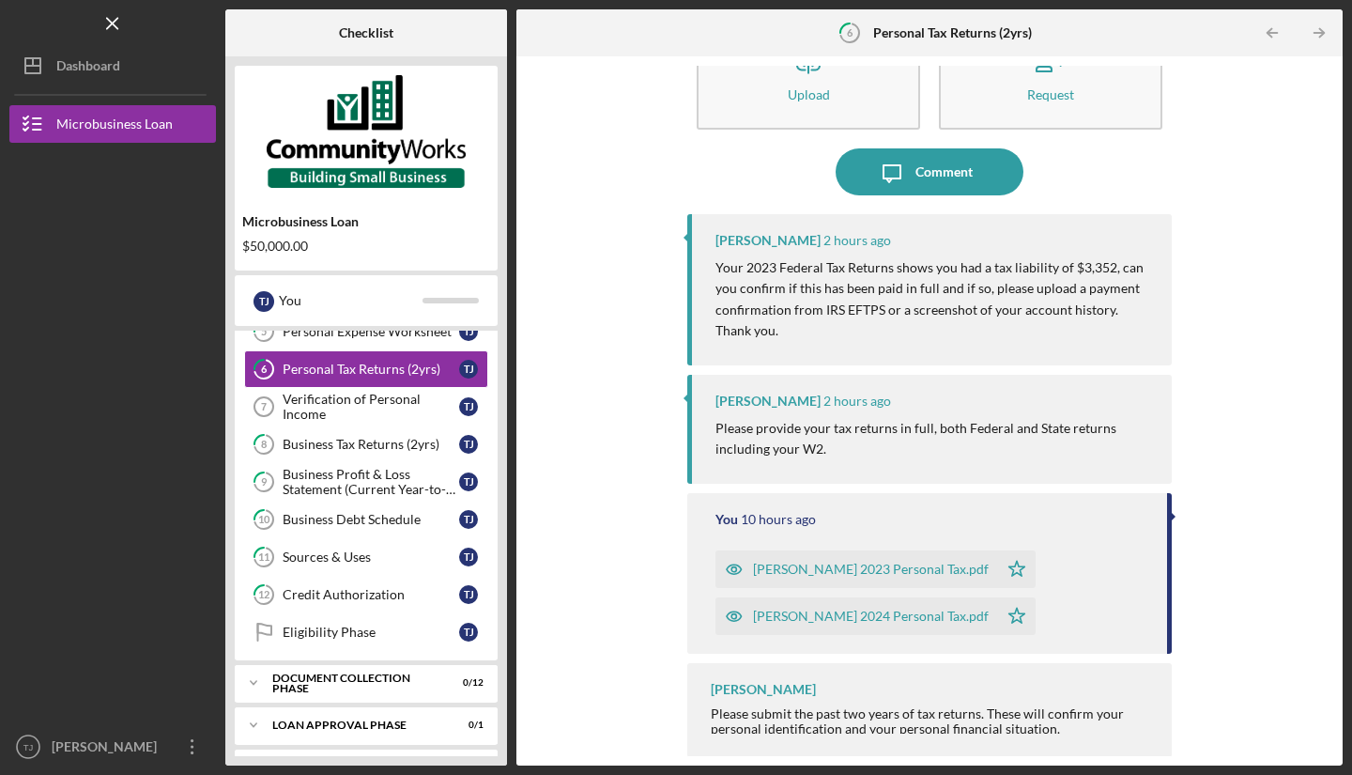
scroll to position [247, 0]
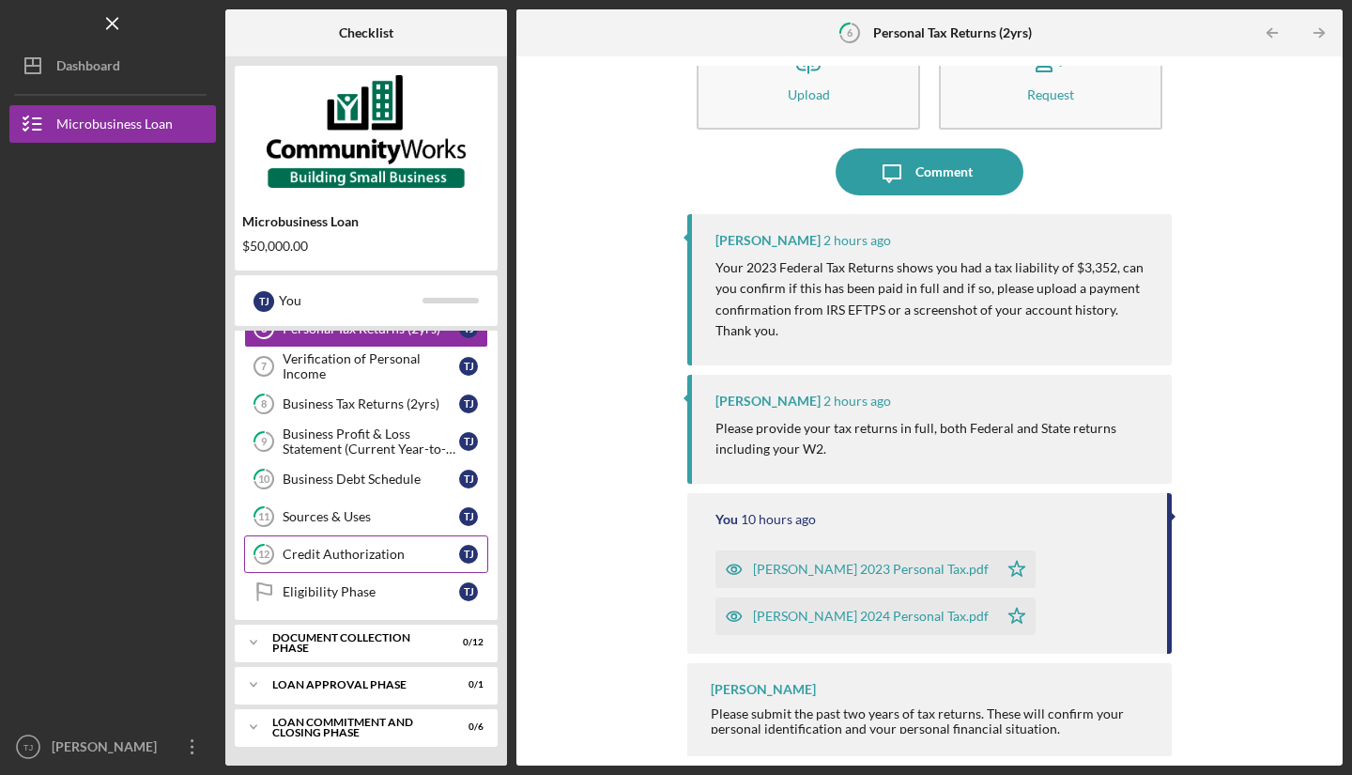
click at [317, 566] on link "12 Credit Authorization T J" at bounding box center [366, 554] width 244 height 38
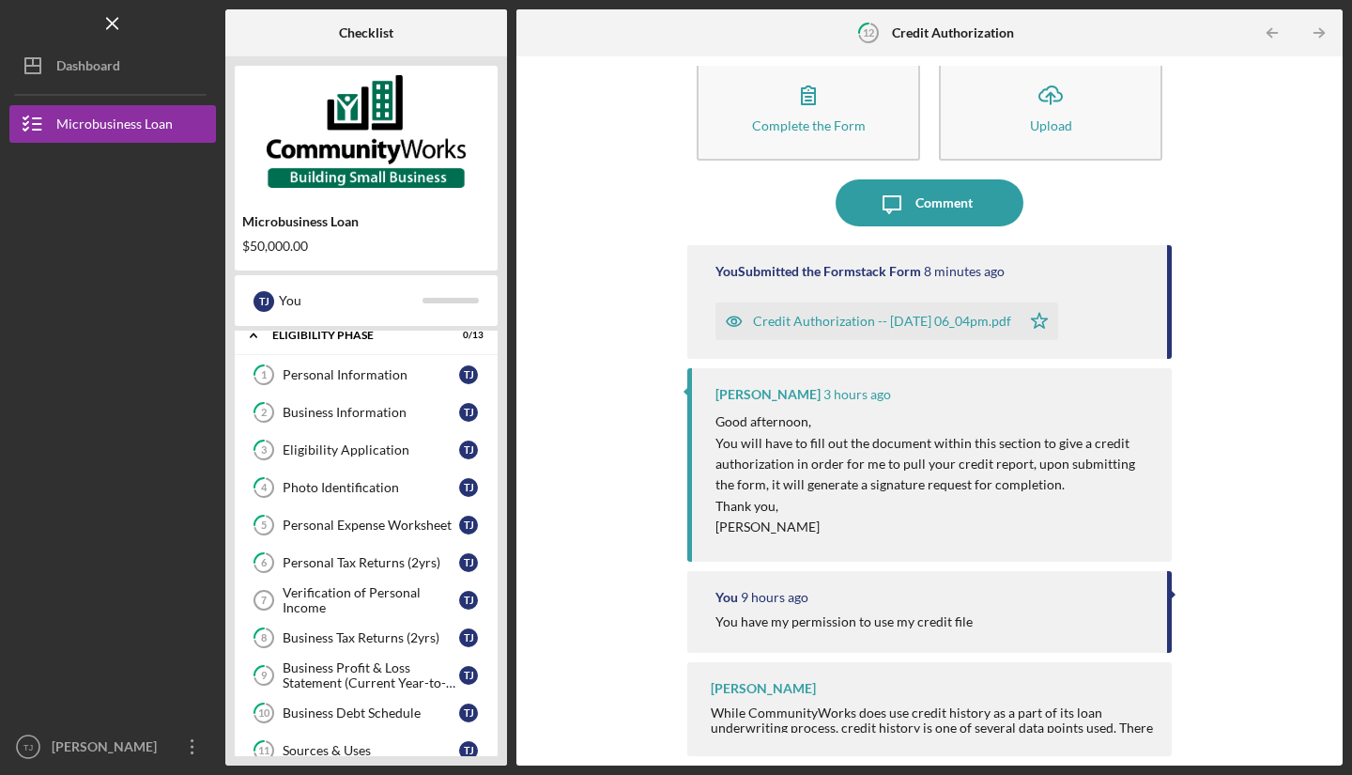
scroll to position [12, 0]
click at [303, 561] on div "Personal Tax Returns (2yrs)" at bounding box center [371, 563] width 177 height 15
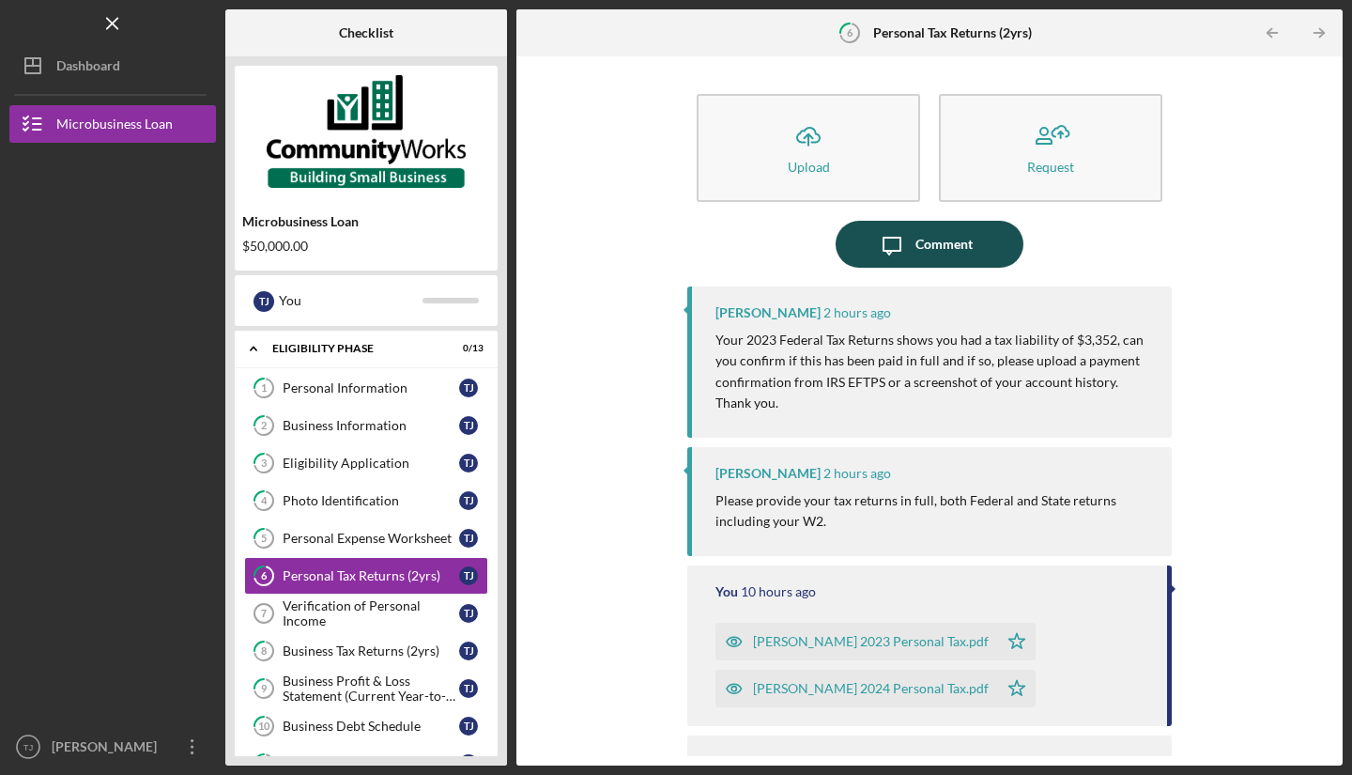
click at [944, 259] on div "Comment" at bounding box center [943, 244] width 57 height 47
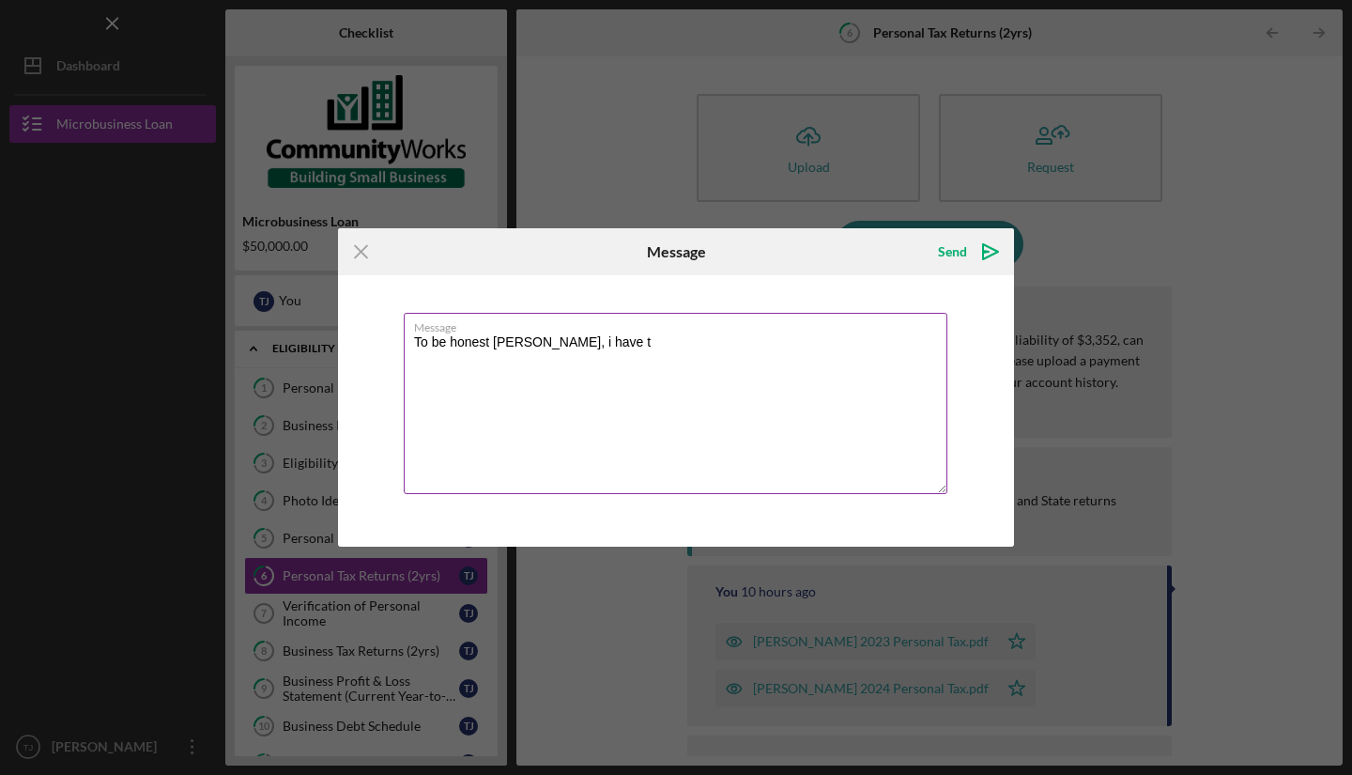
click at [619, 338] on textarea "To be honest [PERSON_NAME], i have t" at bounding box center [676, 403] width 544 height 181
type textarea "T"
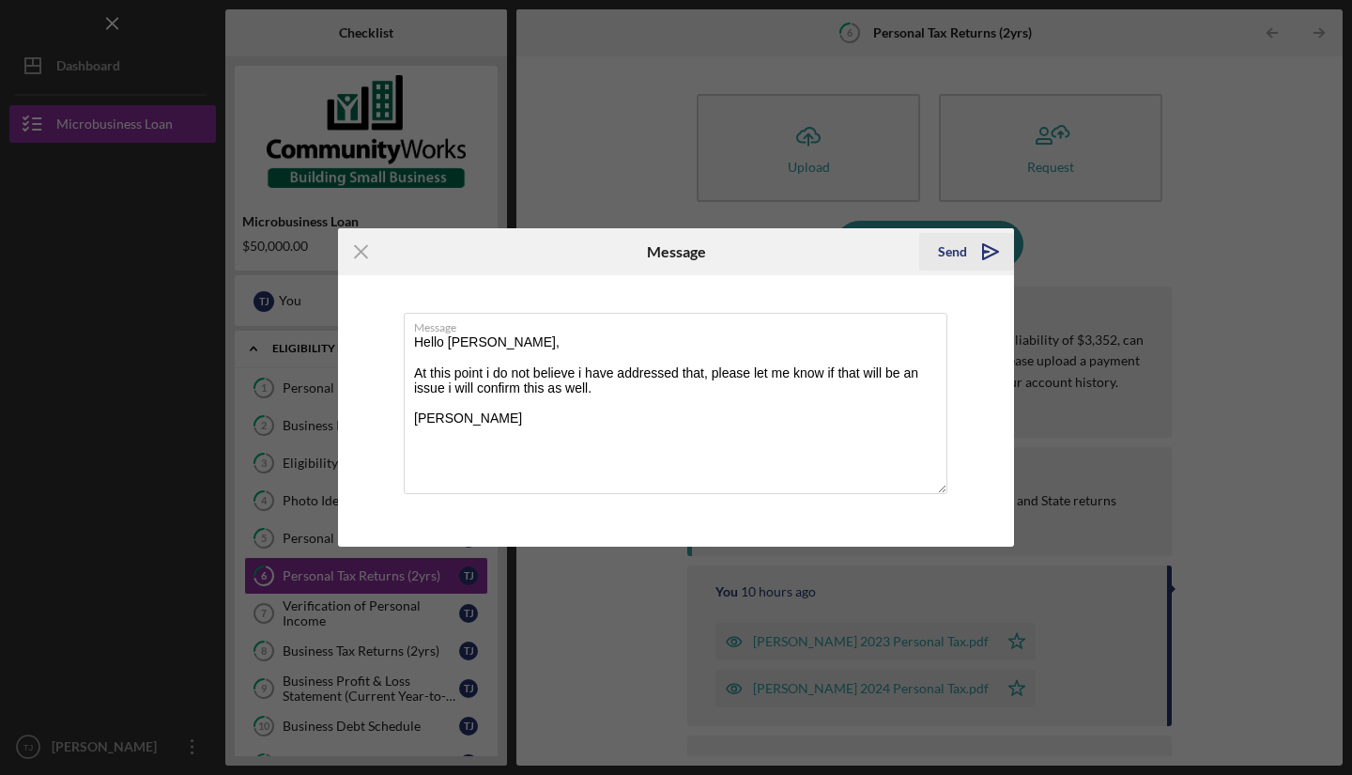
type textarea "Hello [PERSON_NAME], At this point i do not believe i have addressed that, plea…"
click at [949, 257] on div "Send" at bounding box center [952, 252] width 29 height 38
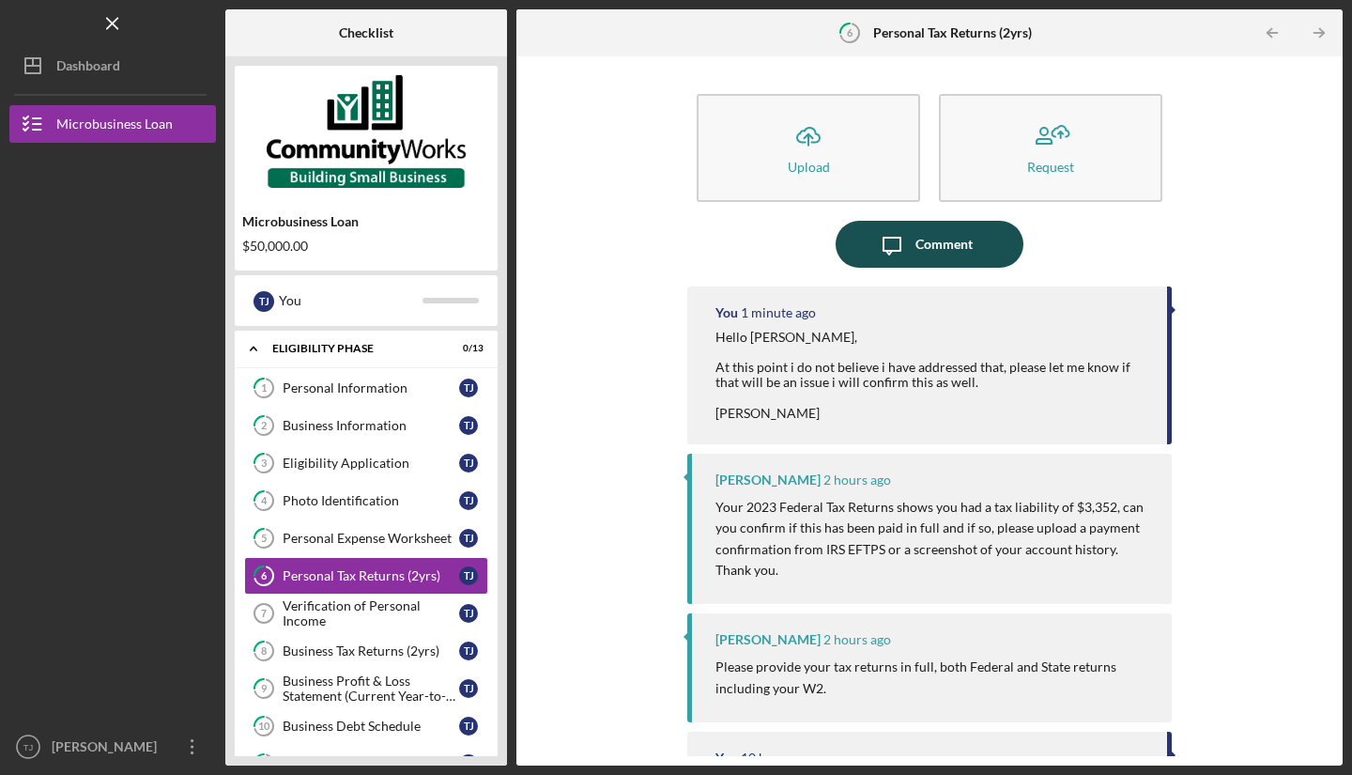
click at [917, 259] on div "Comment" at bounding box center [943, 244] width 57 height 47
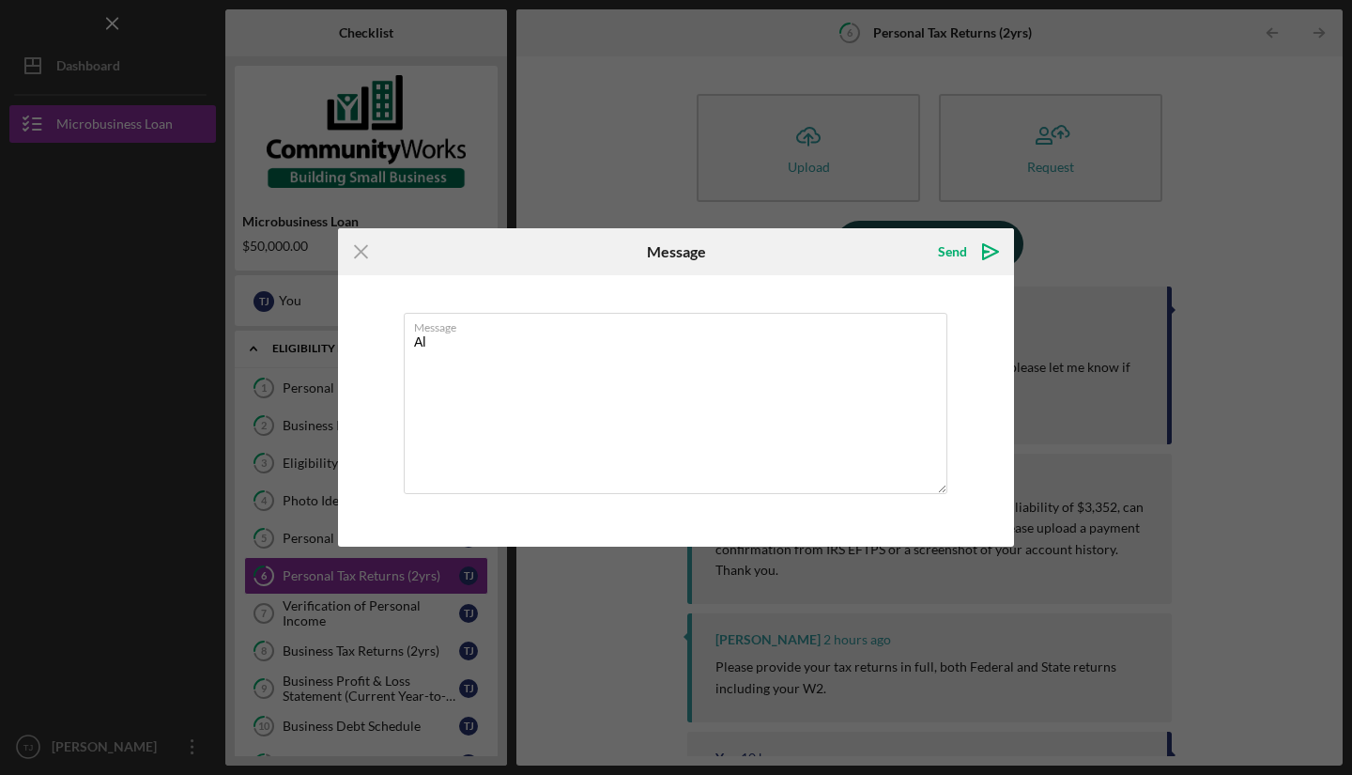
type textarea "A"
type textarea "Hello [PERSON_NAME], Confirming the taxes the copies of what i sent you is what…"
click at [951, 232] on div "Send Icon/icon-invite-send" at bounding box center [966, 251] width 95 height 47
click at [995, 259] on icon "Icon/icon-invite-send" at bounding box center [990, 251] width 47 height 47
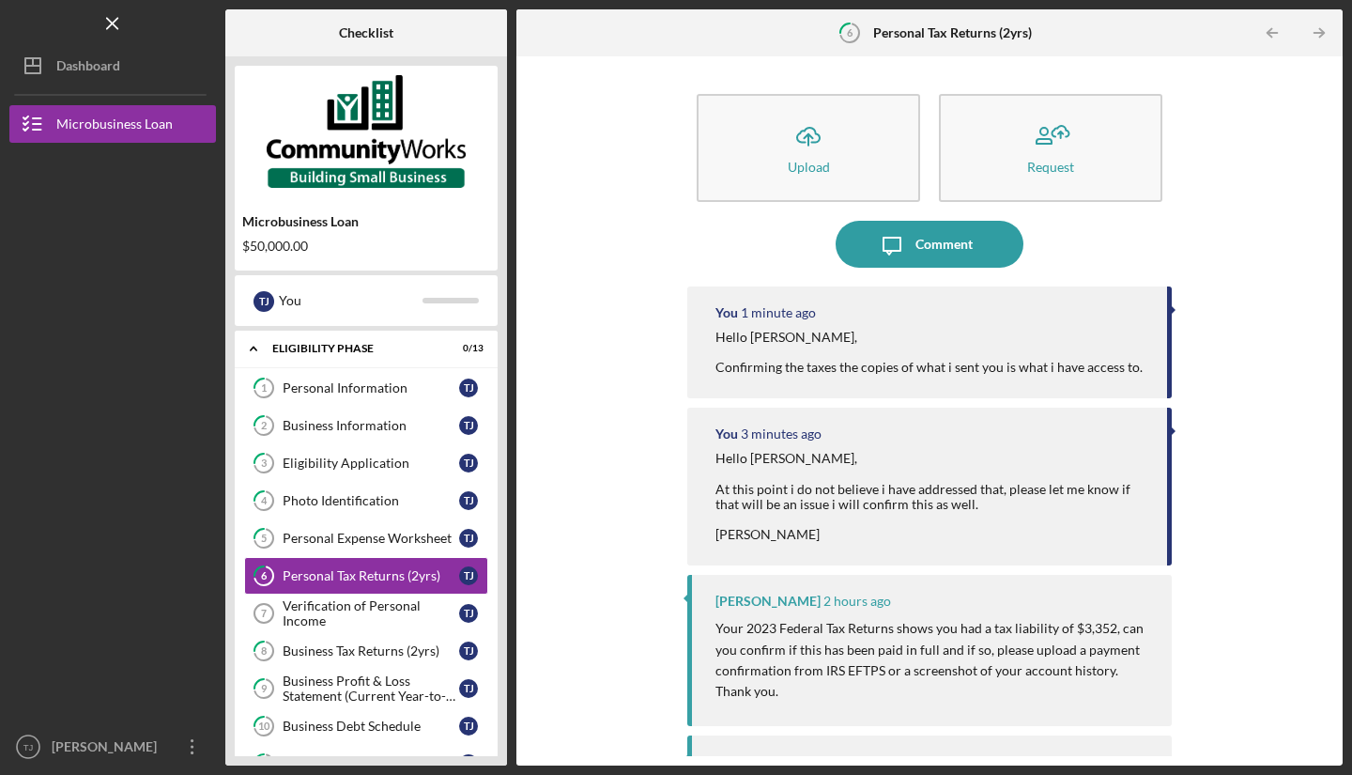
click at [822, 673] on p "Your 2023 Federal Tax Returns shows you had a tax liability of $3,352, can you …" at bounding box center [934, 649] width 438 height 63
click at [824, 672] on p "Your 2023 Federal Tax Returns shows you had a tax liability of $3,352, can you …" at bounding box center [934, 649] width 438 height 63
drag, startPoint x: 822, startPoint y: 668, endPoint x: 883, endPoint y: 674, distance: 61.4
click at [883, 674] on p "Your 2023 Federal Tax Returns shows you had a tax liability of $3,352, can you …" at bounding box center [934, 649] width 438 height 63
copy p "IRS EFTPS"
